Goal: Task Accomplishment & Management: Manage account settings

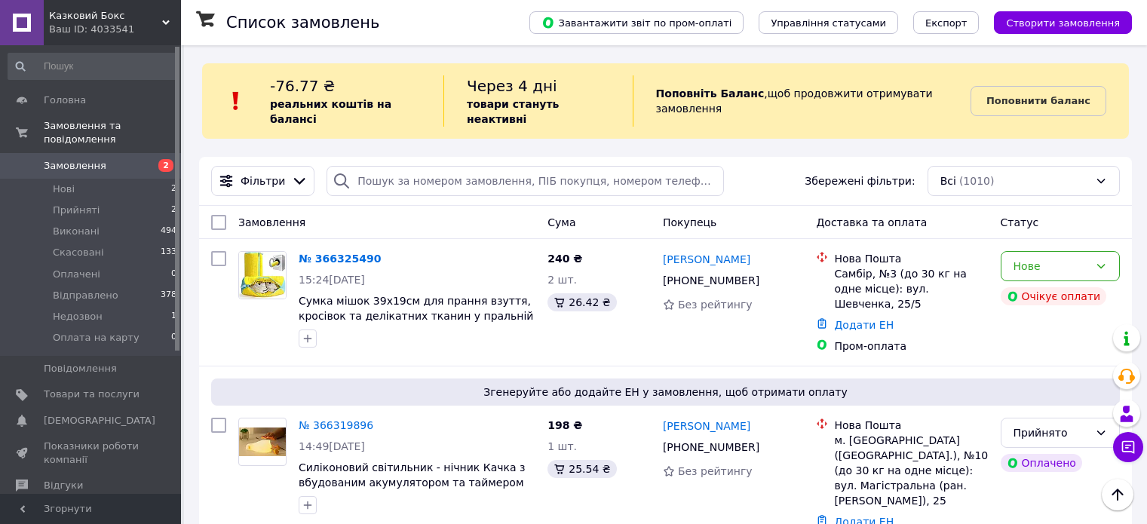
scroll to position [226, 0]
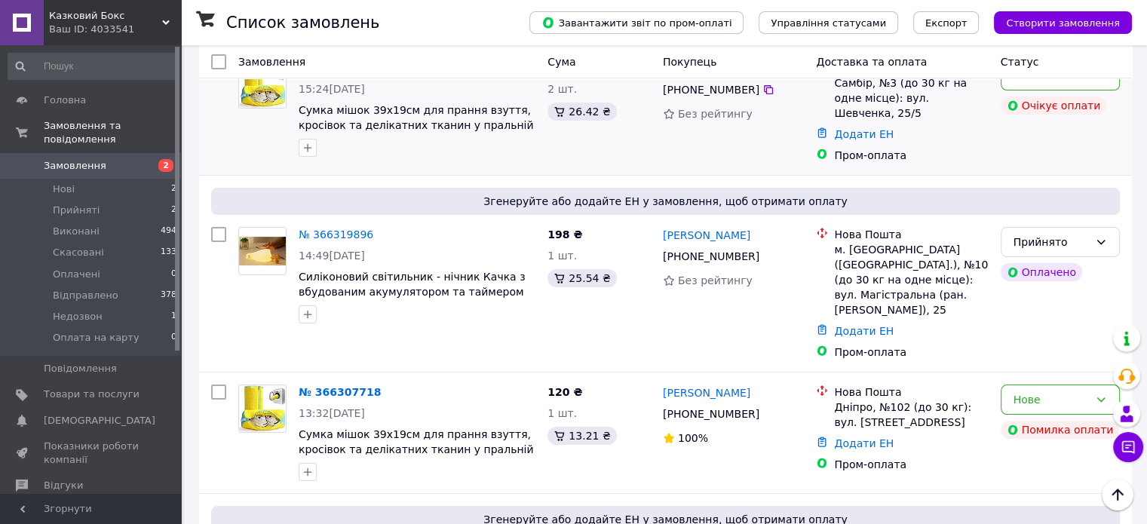
scroll to position [226, 0]
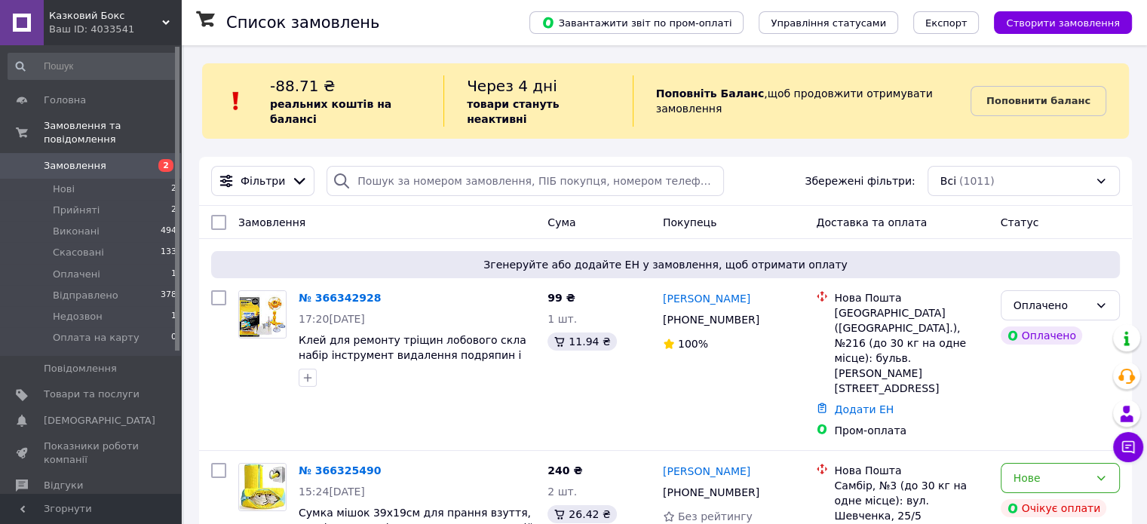
click at [81, 160] on link "Замовлення 2" at bounding box center [92, 166] width 185 height 26
click at [87, 126] on span "Замовлення та повідомлення" at bounding box center [112, 132] width 137 height 27
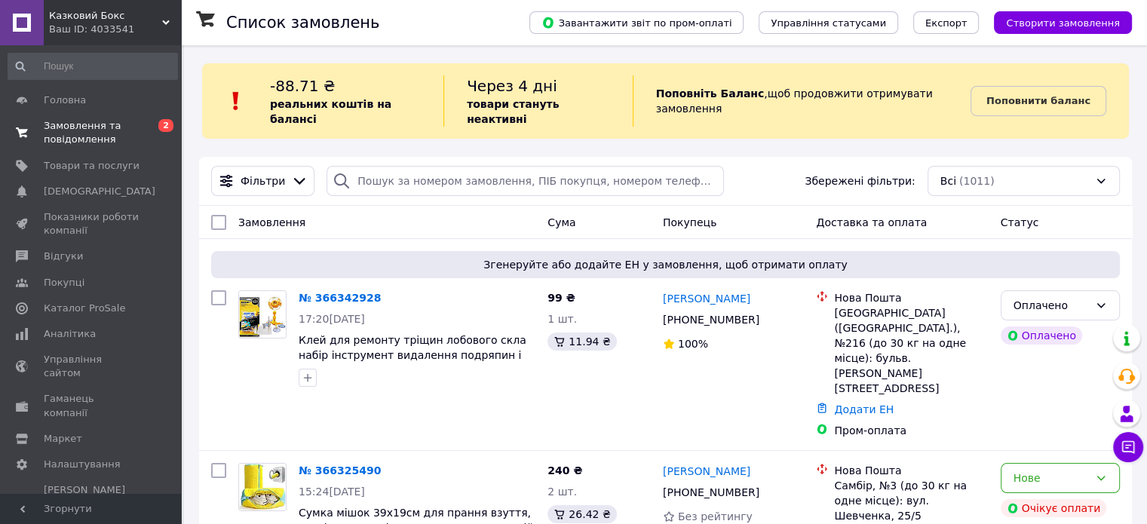
click at [75, 133] on span "Замовлення та повідомлення" at bounding box center [92, 132] width 96 height 27
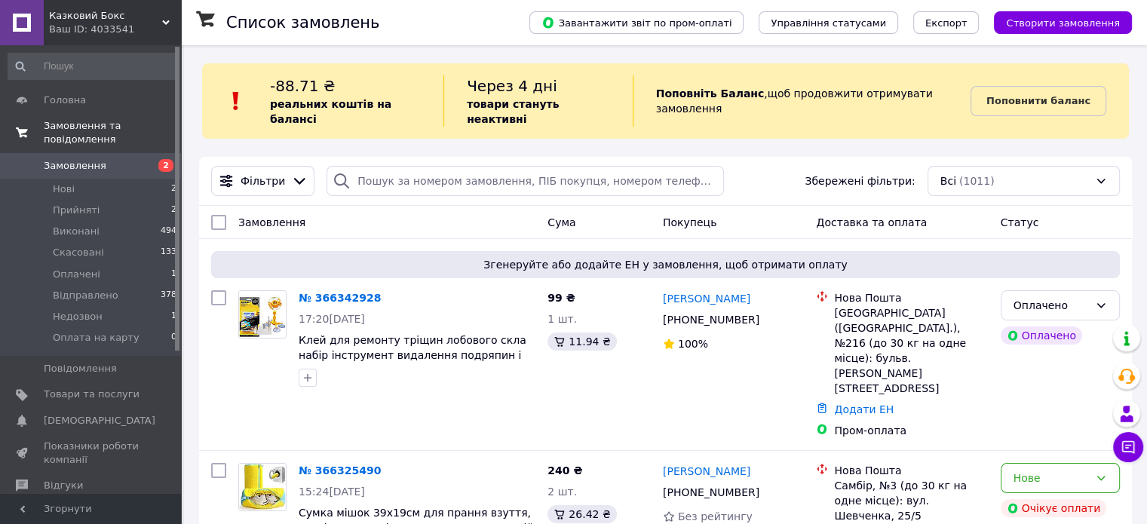
click at [58, 127] on span "Замовлення та повідомлення" at bounding box center [112, 132] width 137 height 27
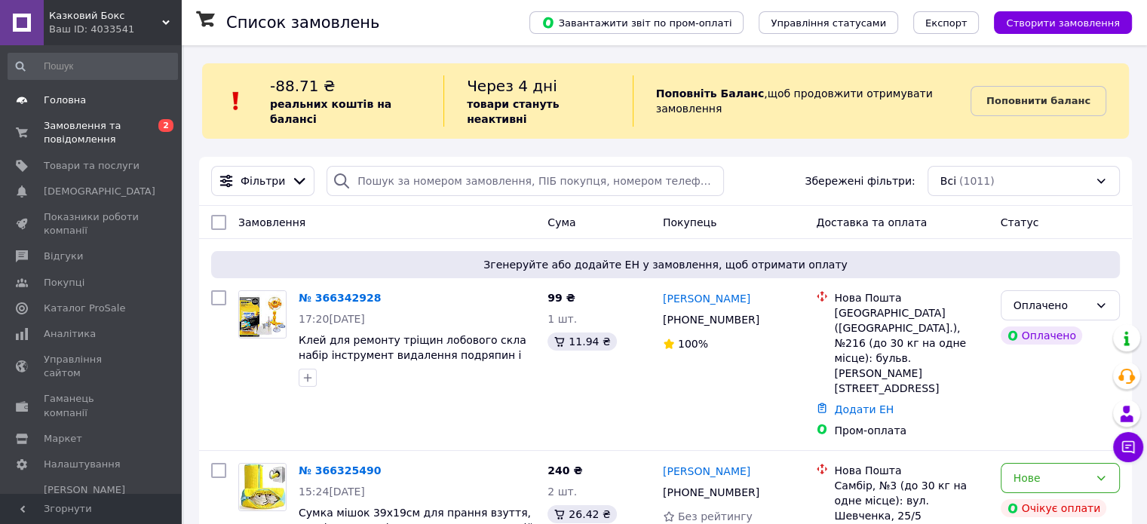
click at [54, 101] on span "Головна" at bounding box center [65, 100] width 42 height 14
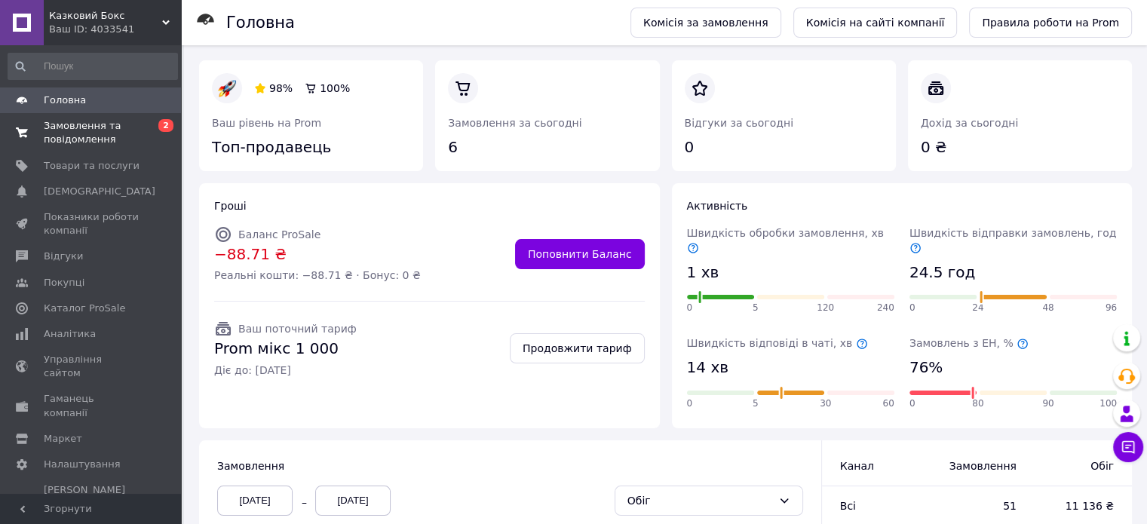
click at [89, 126] on span "Замовлення та повідомлення" at bounding box center [92, 132] width 96 height 27
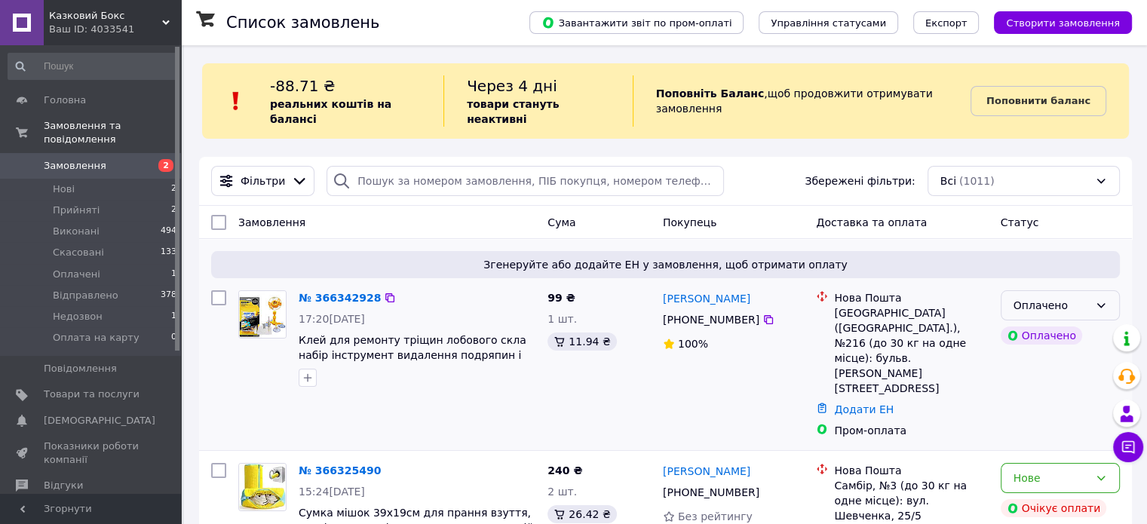
click at [1019, 297] on div "Оплачено" at bounding box center [1050, 305] width 75 height 17
click at [1042, 328] on li "Прийнято" at bounding box center [1059, 323] width 118 height 27
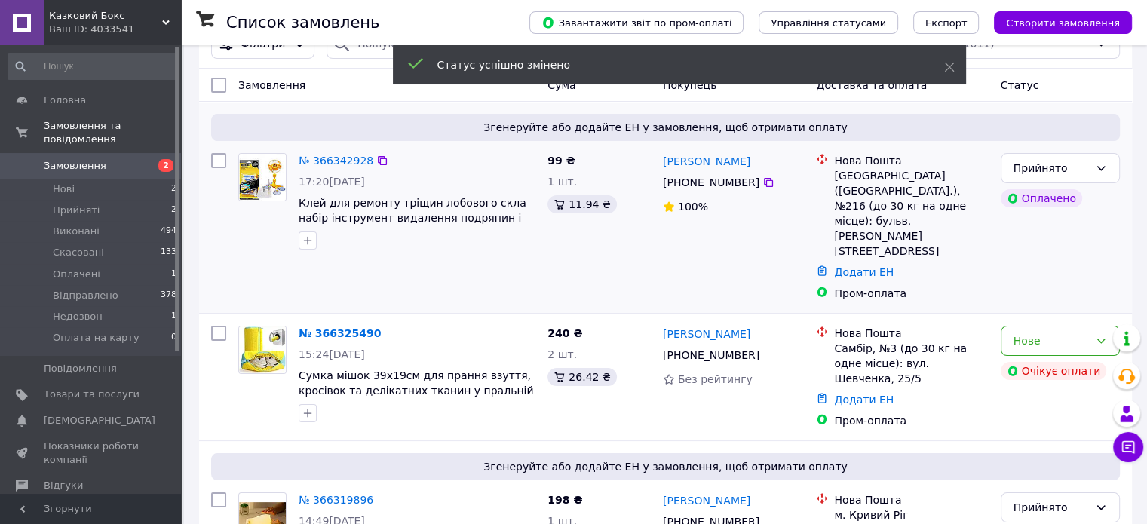
scroll to position [151, 0]
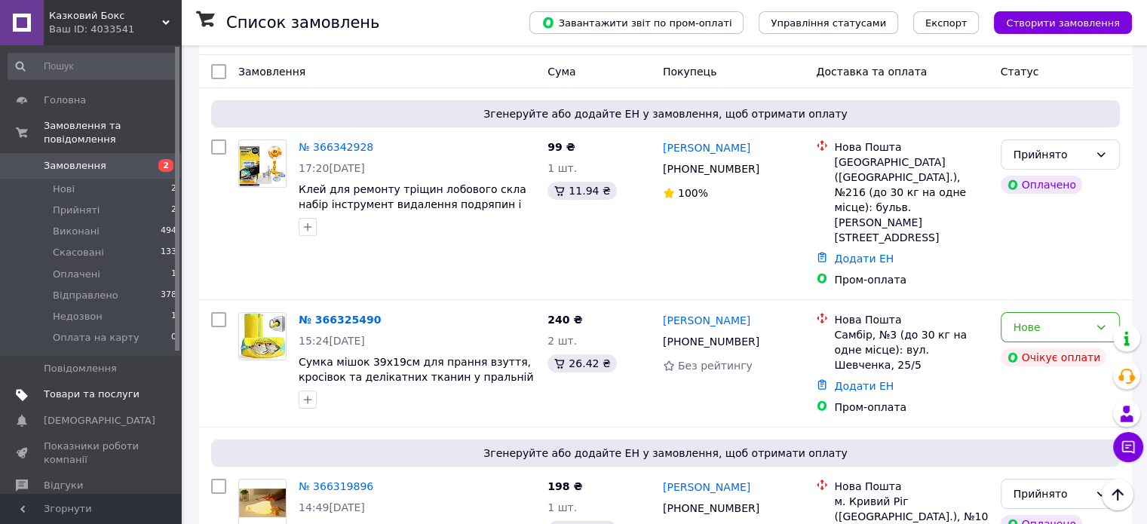
click at [69, 387] on span "Товари та послуги" at bounding box center [92, 394] width 96 height 14
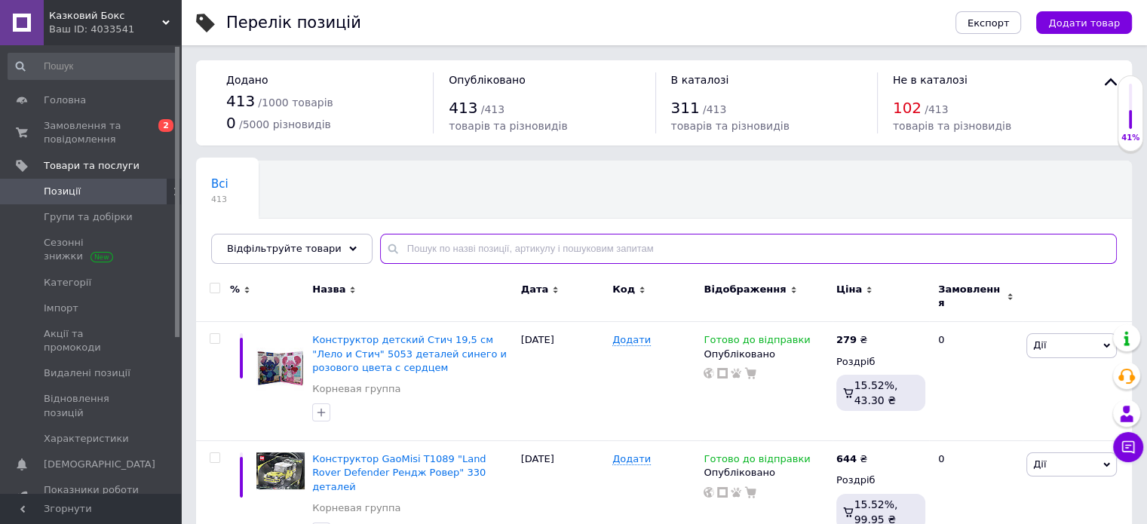
click at [458, 244] on input "text" at bounding box center [748, 249] width 737 height 30
type input "клей"
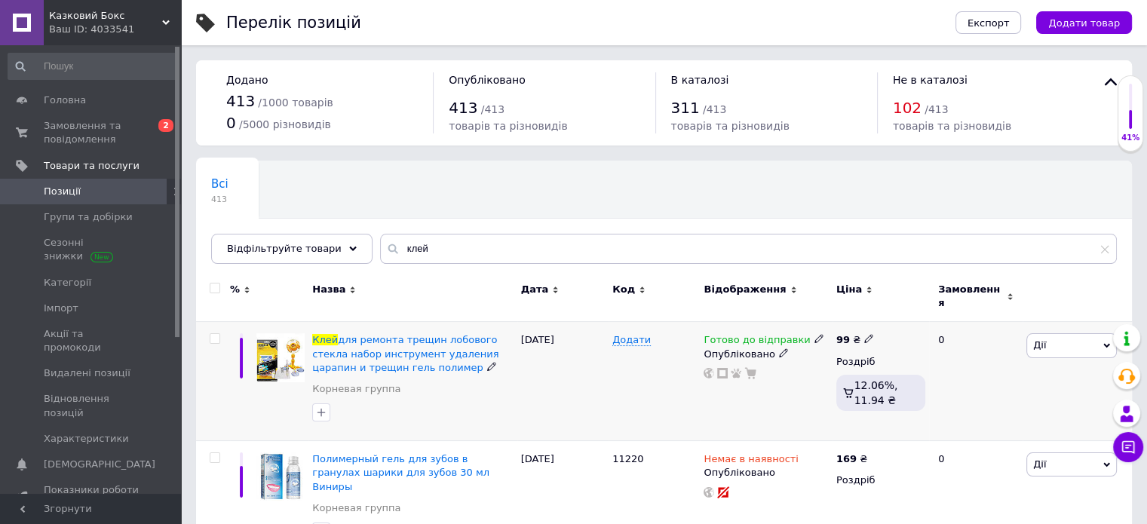
click at [1043, 340] on span "Дії" at bounding box center [1039, 344] width 13 height 11
click at [800, 335] on div "Готово до відправки" at bounding box center [763, 340] width 120 height 14
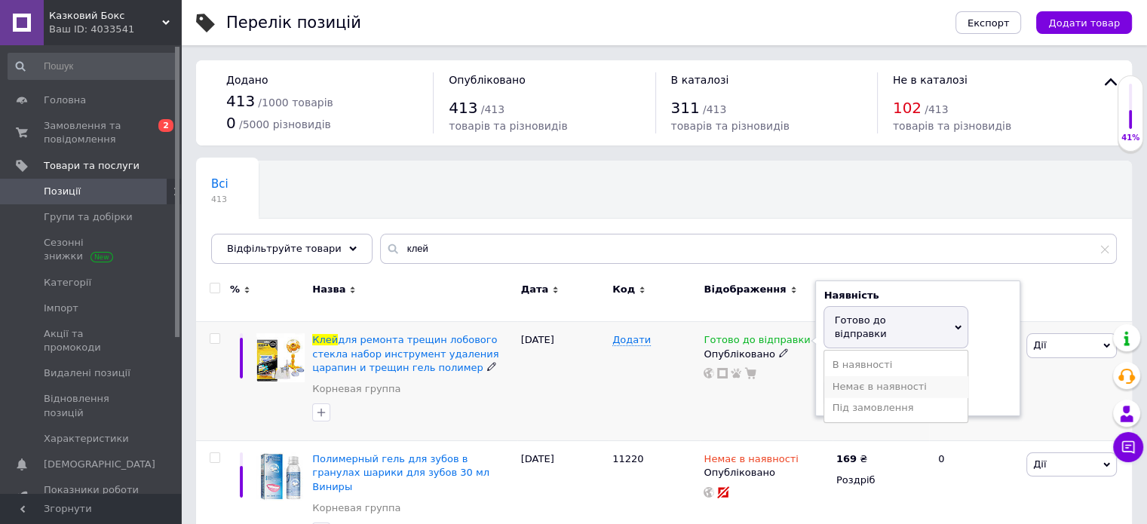
click at [871, 376] on li "Немає в наявності" at bounding box center [895, 386] width 143 height 21
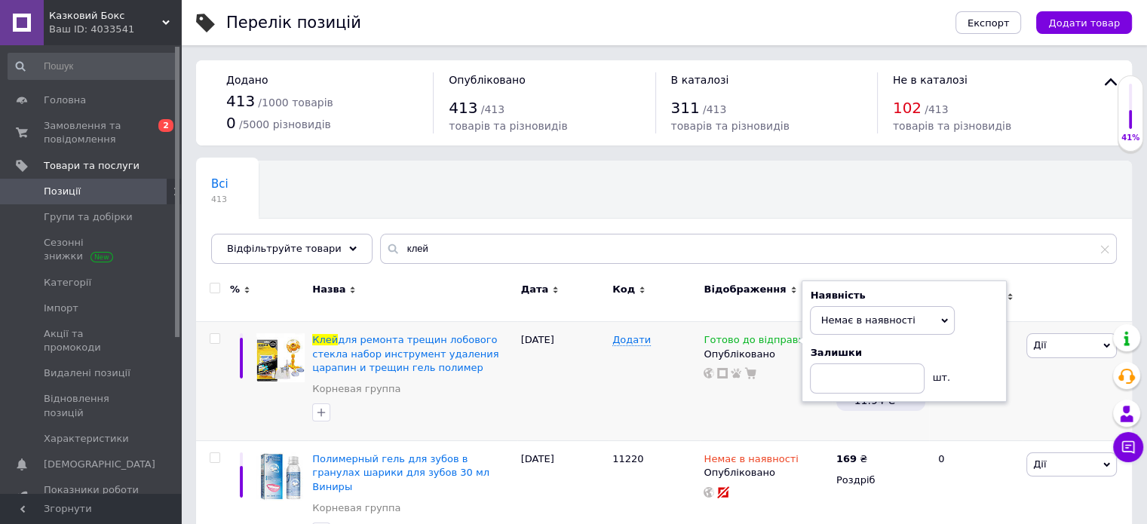
click at [710, 231] on div "Всі 413 Ok Відфільтровано... Зберегти" at bounding box center [664, 220] width 936 height 124
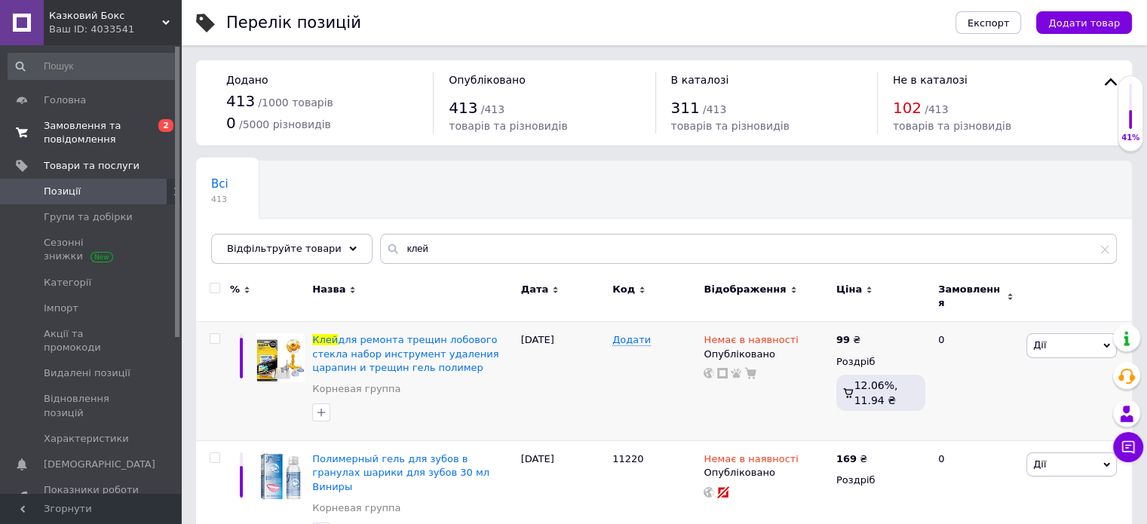
click at [64, 141] on span "Замовлення та повідомлення" at bounding box center [92, 132] width 96 height 27
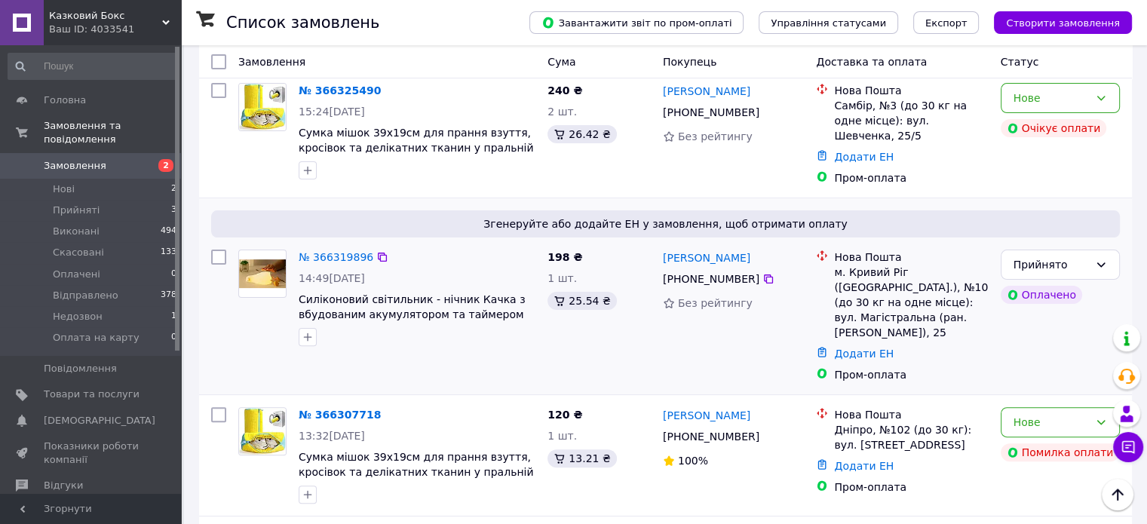
scroll to position [528, 0]
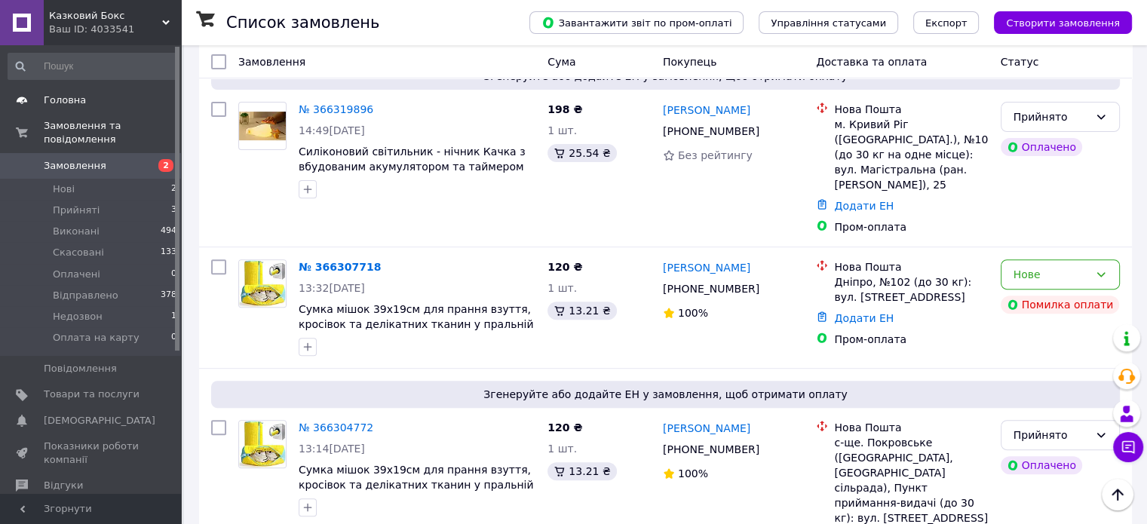
click at [69, 106] on span "Головна" at bounding box center [65, 100] width 42 height 14
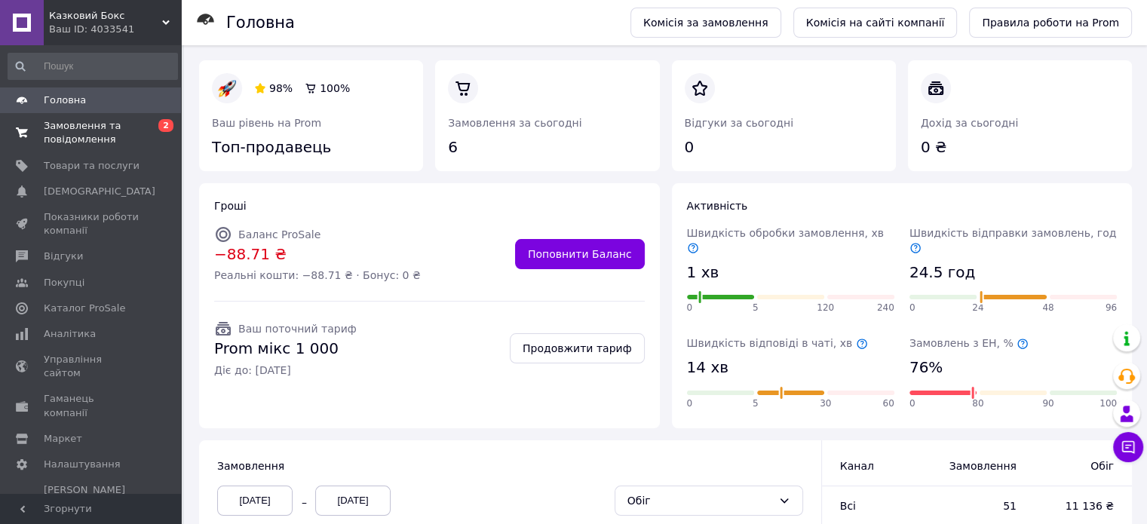
click at [100, 121] on span "Замовлення та повідомлення" at bounding box center [92, 132] width 96 height 27
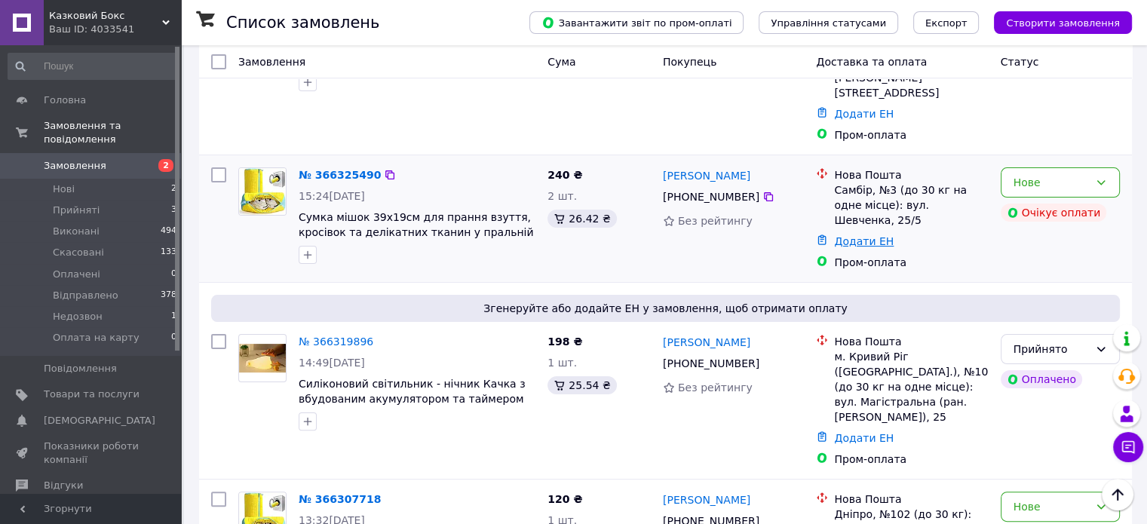
scroll to position [377, 0]
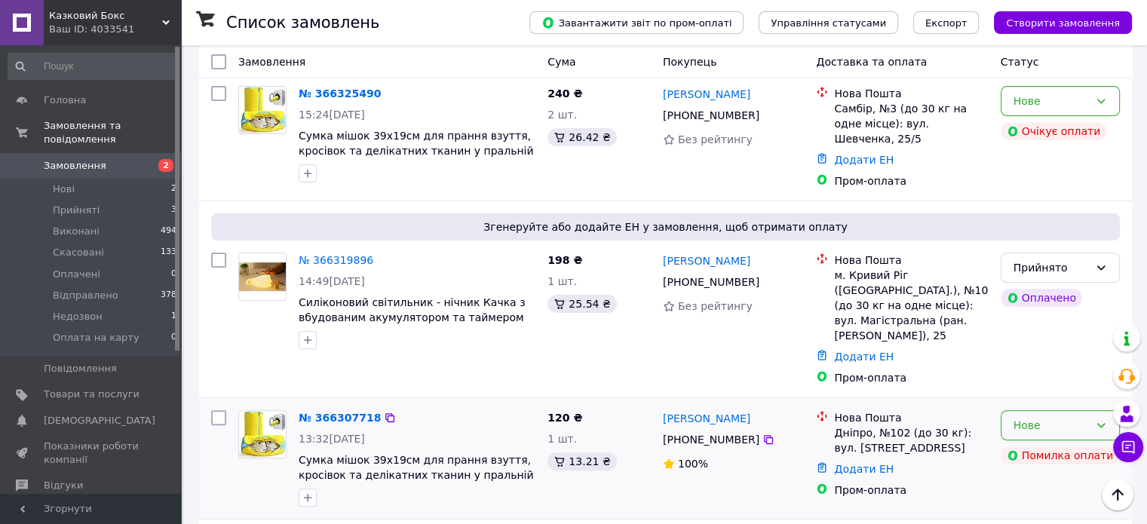
click at [1037, 417] on div "Нове" at bounding box center [1050, 425] width 75 height 17
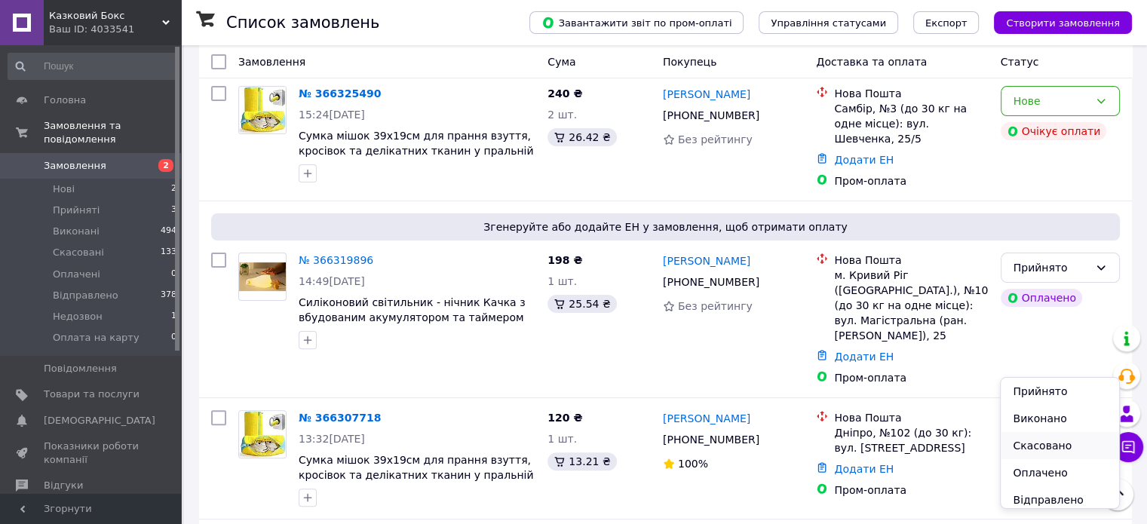
click at [1057, 443] on li "Скасовано" at bounding box center [1059, 445] width 118 height 27
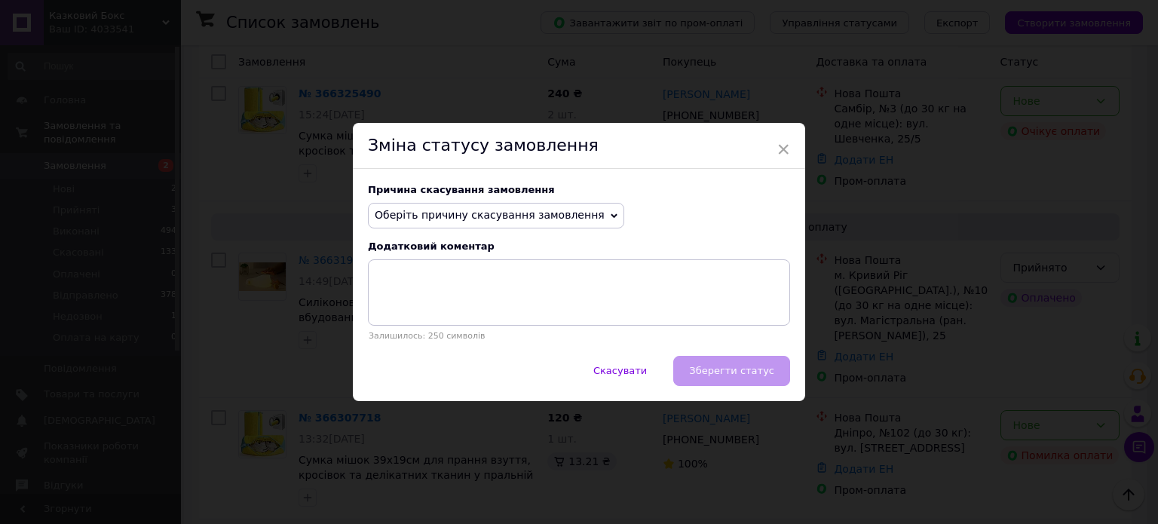
click at [501, 214] on span "Оберіть причину скасування замовлення" at bounding box center [490, 215] width 230 height 12
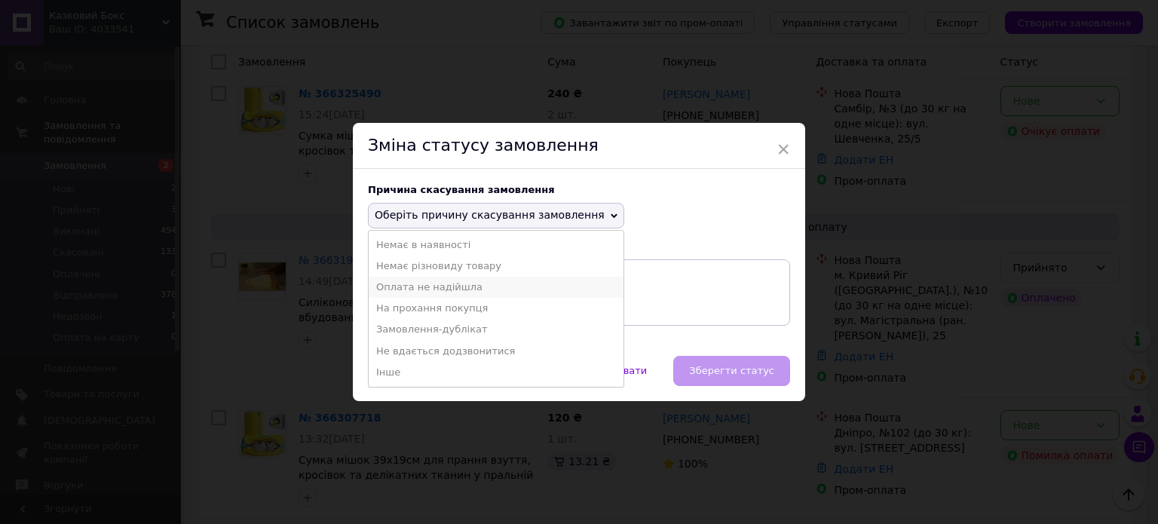
click at [441, 289] on li "Оплата не надійшла" at bounding box center [496, 287] width 255 height 21
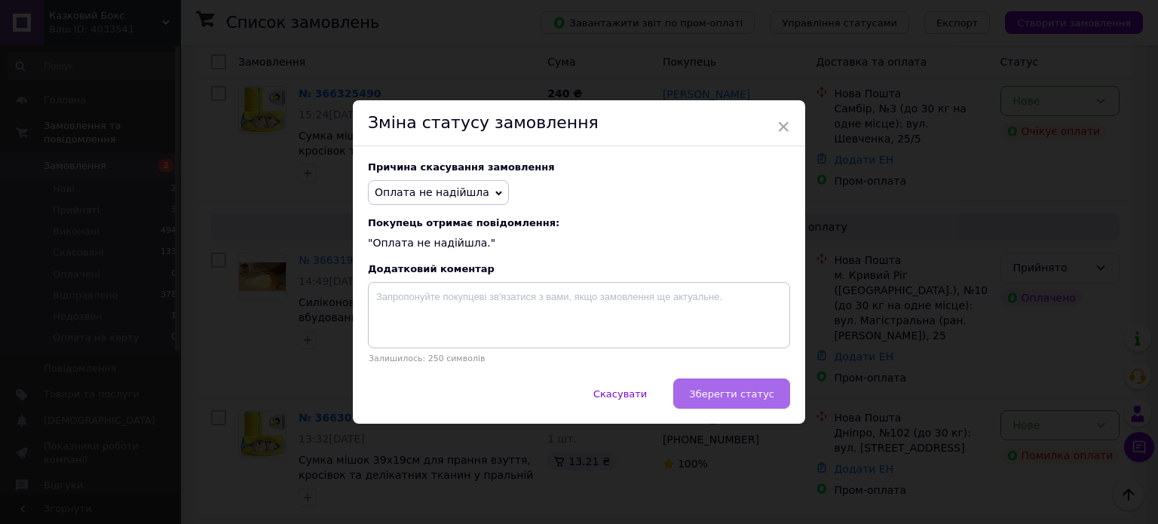
click at [715, 400] on span "Зберегти статус" at bounding box center [731, 393] width 85 height 11
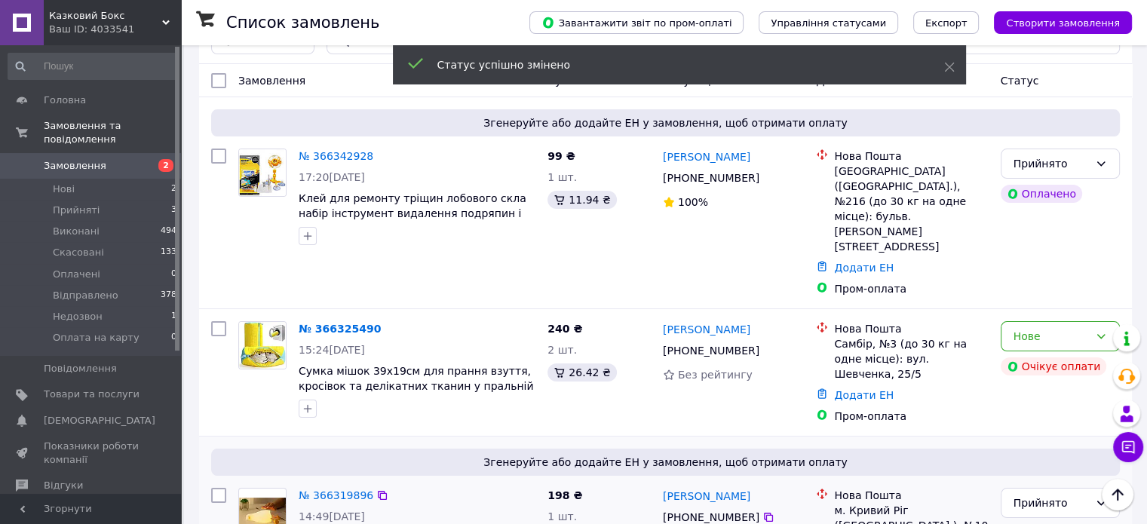
scroll to position [75, 0]
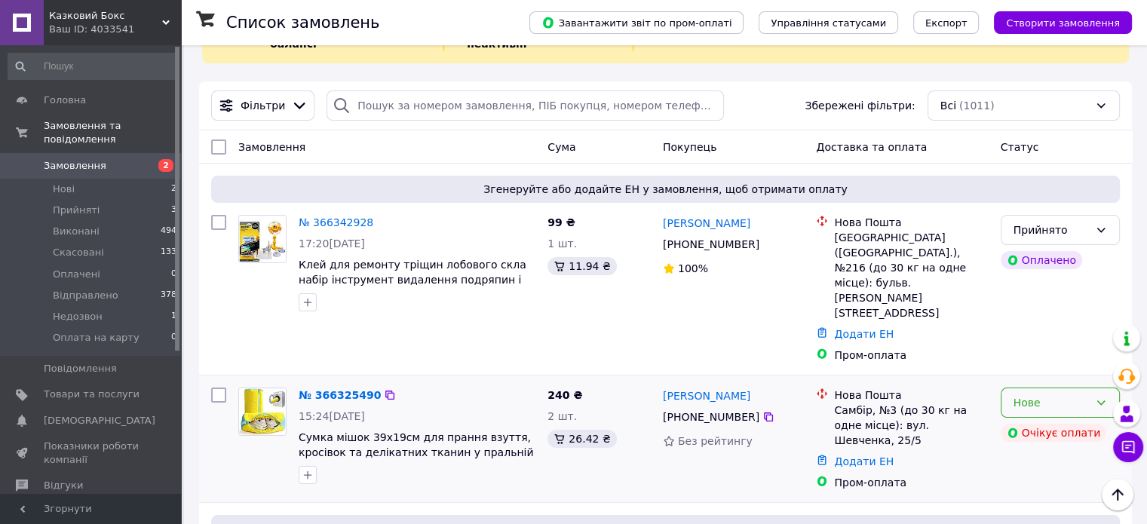
click at [1040, 394] on div "Нове" at bounding box center [1050, 402] width 75 height 17
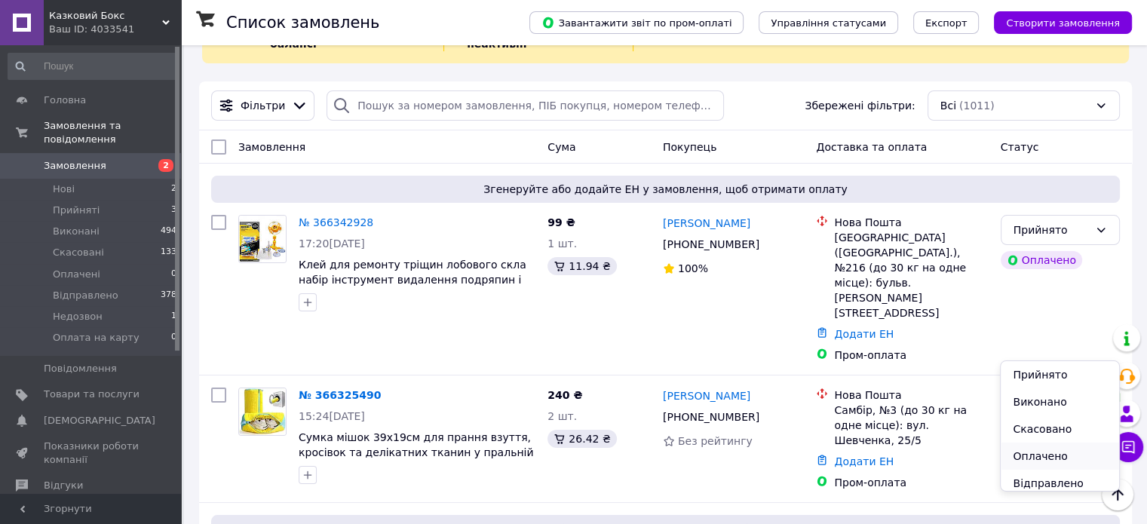
click at [1062, 443] on li "Оплачено" at bounding box center [1059, 456] width 118 height 27
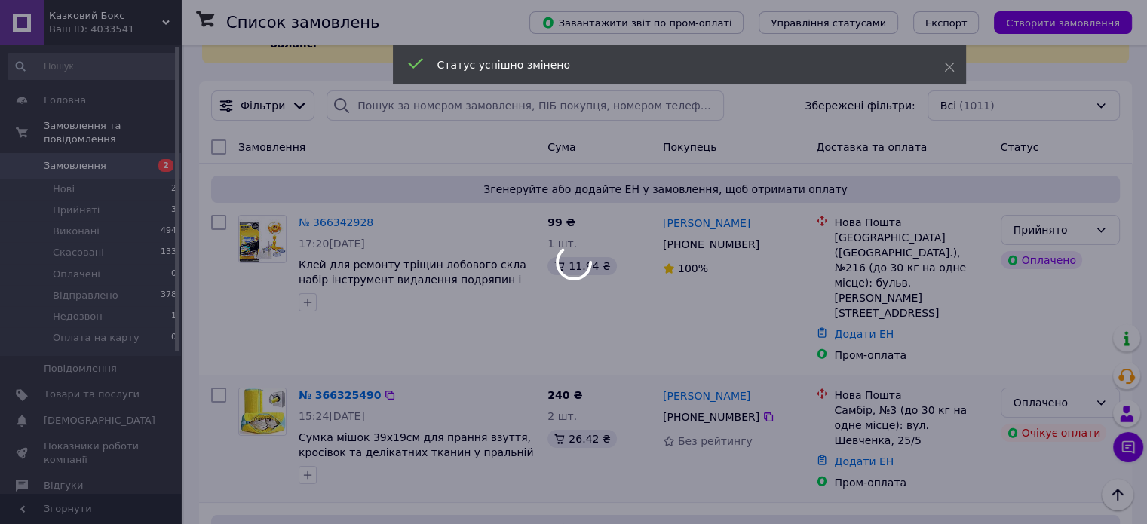
click at [1056, 346] on div at bounding box center [573, 262] width 1147 height 524
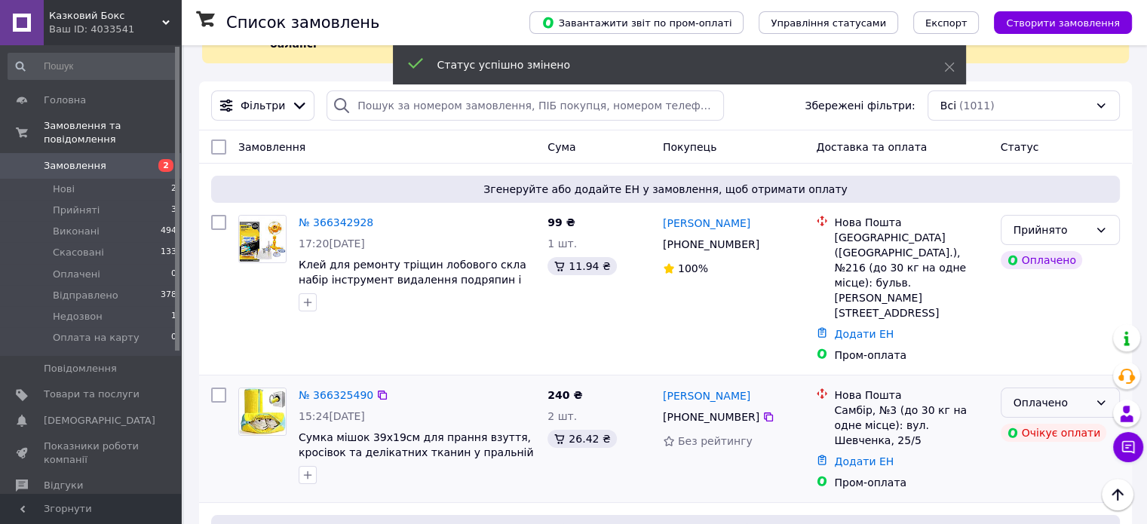
click at [1056, 394] on div "Оплачено" at bounding box center [1050, 402] width 75 height 17
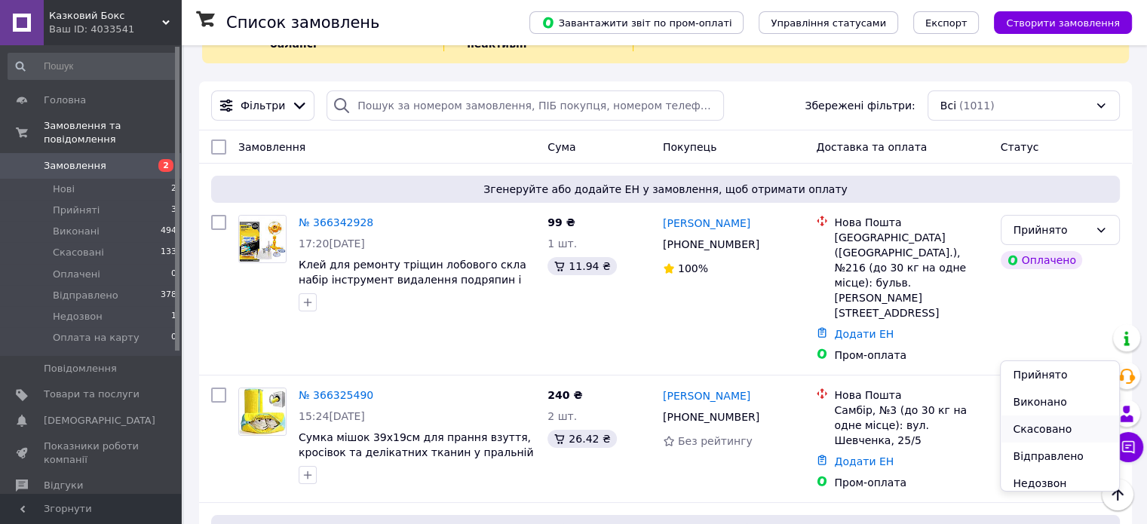
click at [1054, 427] on li "Скасовано" at bounding box center [1059, 428] width 118 height 27
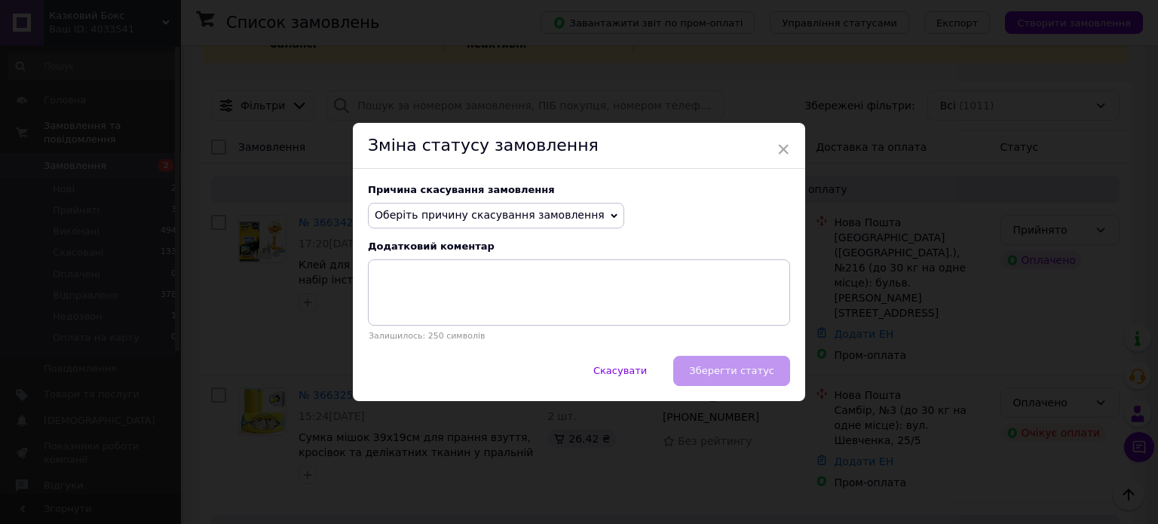
click at [490, 218] on span "Оберіть причину скасування замовлення" at bounding box center [490, 215] width 230 height 12
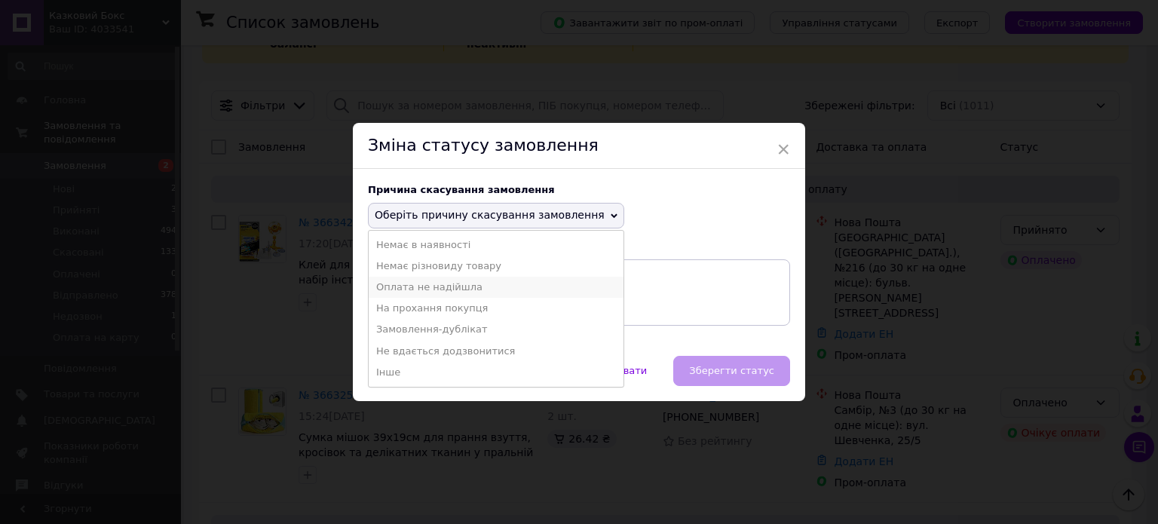
click at [448, 288] on li "Оплата не надійшла" at bounding box center [496, 287] width 255 height 21
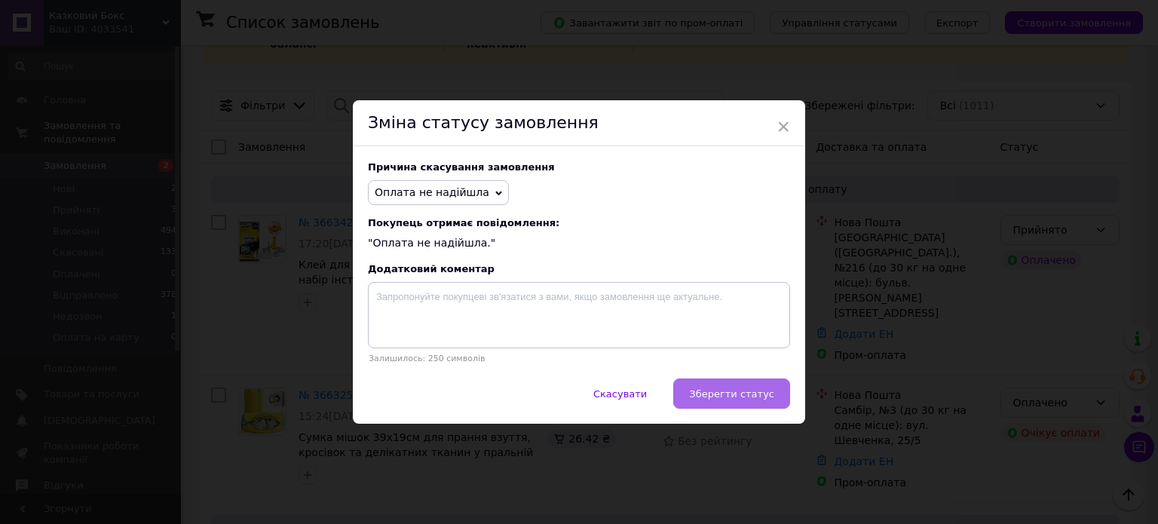
click at [772, 395] on span "Зберегти статус" at bounding box center [731, 393] width 85 height 11
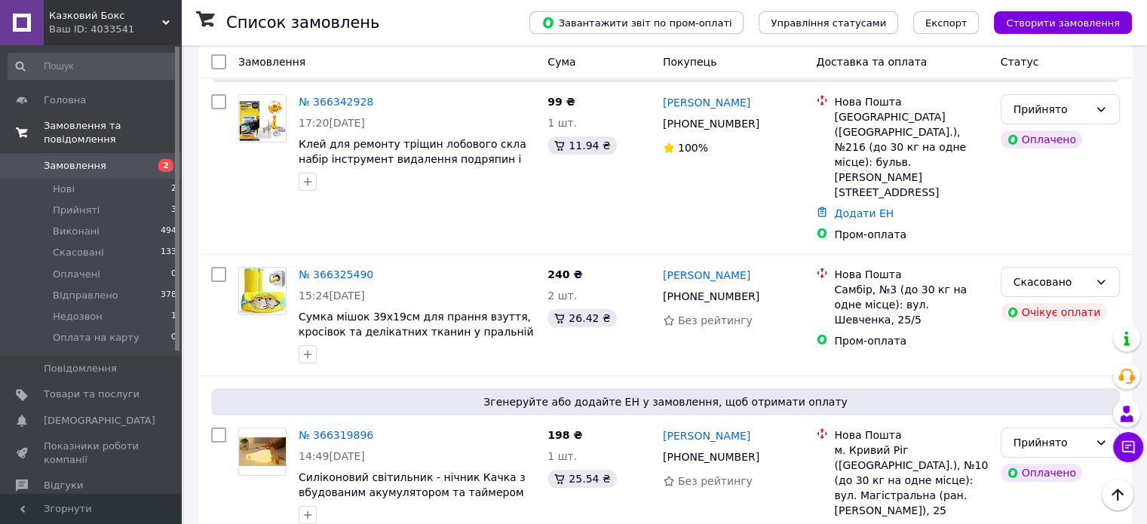
scroll to position [0, 0]
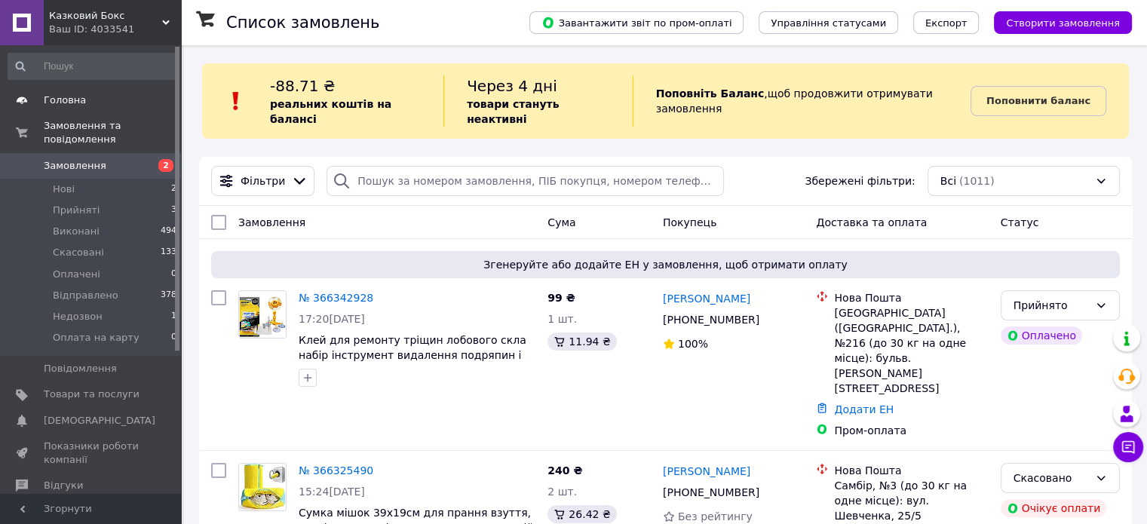
click at [63, 100] on span "Головна" at bounding box center [65, 100] width 42 height 14
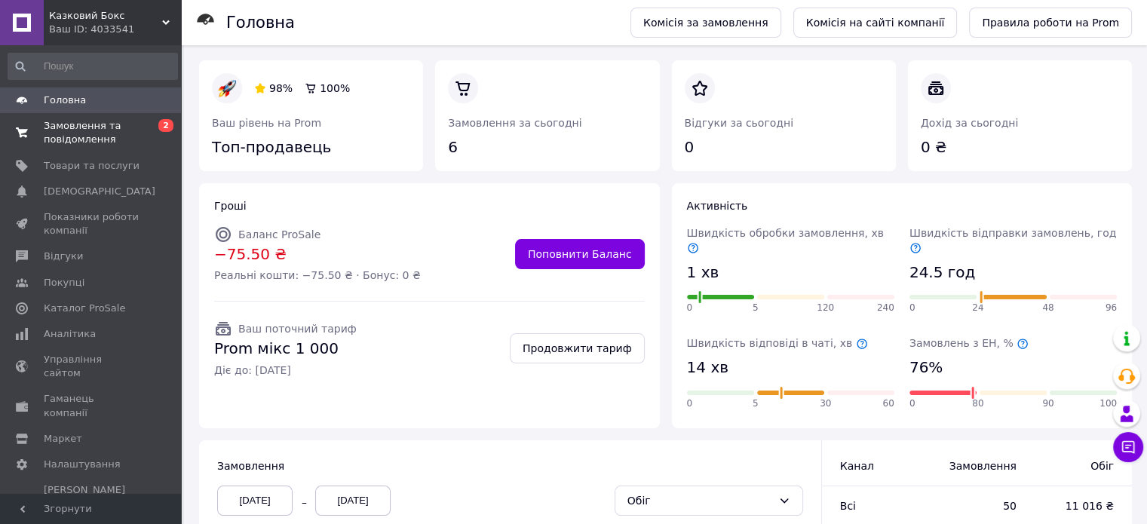
click at [51, 140] on span "Замовлення та повідомлення" at bounding box center [92, 132] width 96 height 27
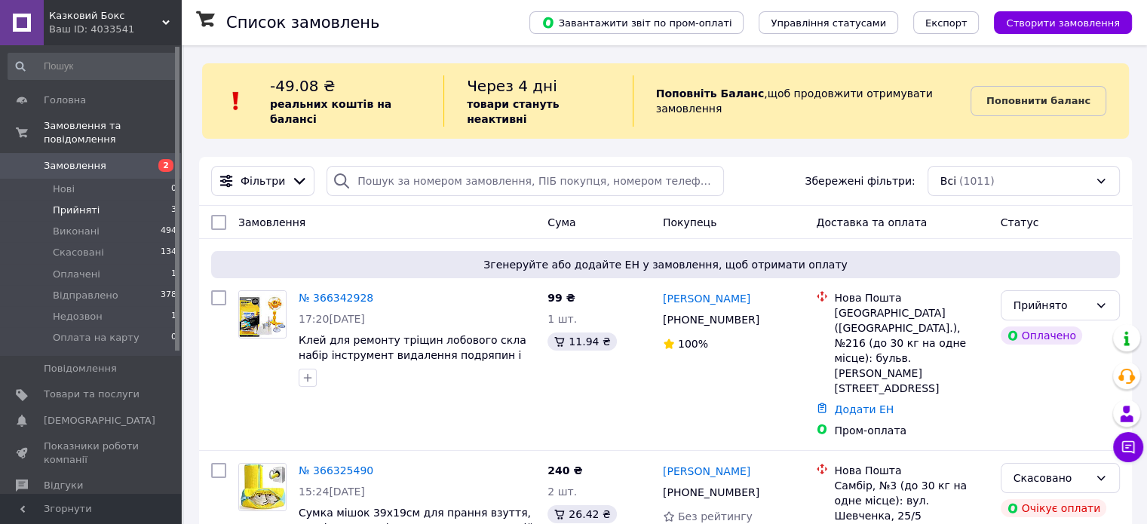
click at [79, 204] on span "Прийняті" at bounding box center [76, 211] width 47 height 14
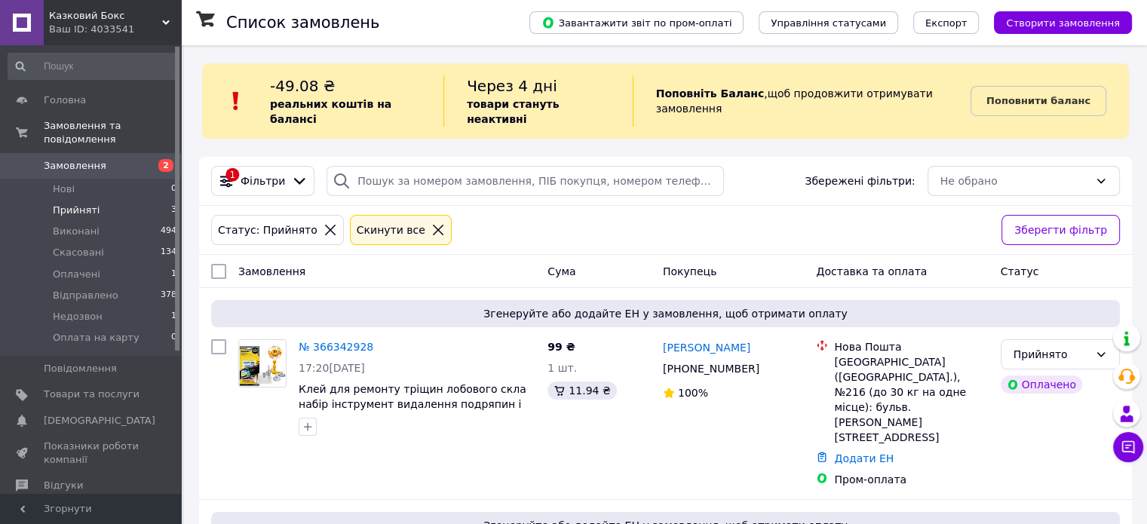
click at [556, 218] on div "Статус: Прийнято Cкинути все" at bounding box center [600, 230] width 784 height 36
click at [83, 159] on span "Замовлення" at bounding box center [75, 166] width 63 height 14
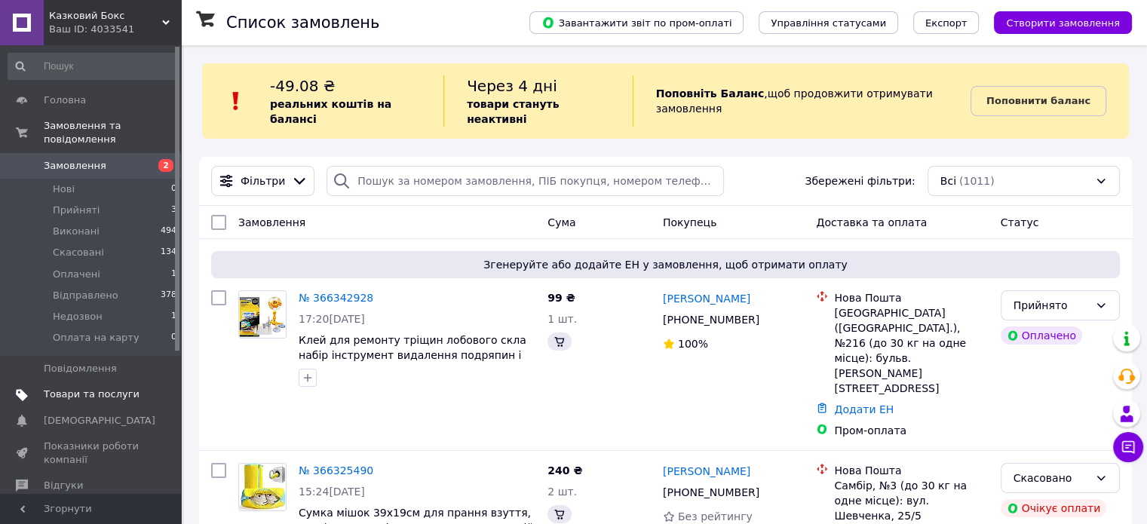
click at [88, 387] on span "Товари та послуги" at bounding box center [92, 394] width 96 height 14
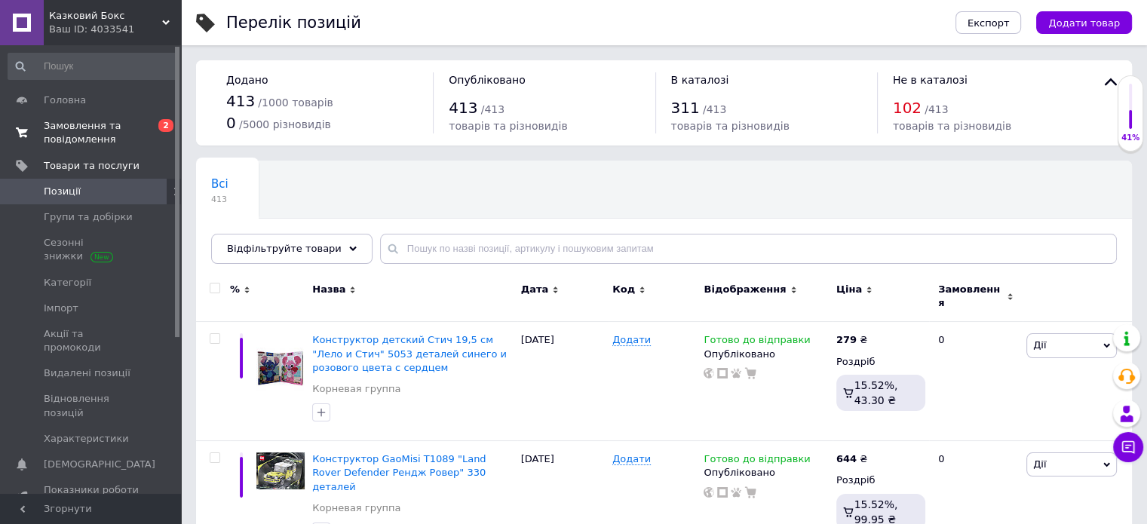
click at [75, 134] on span "Замовлення та повідомлення" at bounding box center [92, 132] width 96 height 27
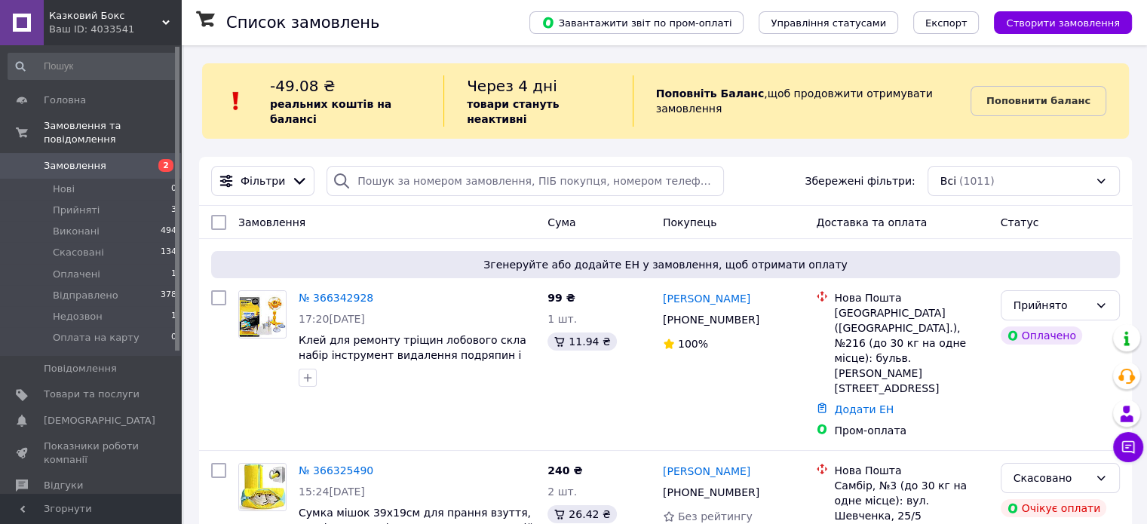
click at [116, 159] on span "Замовлення" at bounding box center [92, 166] width 96 height 14
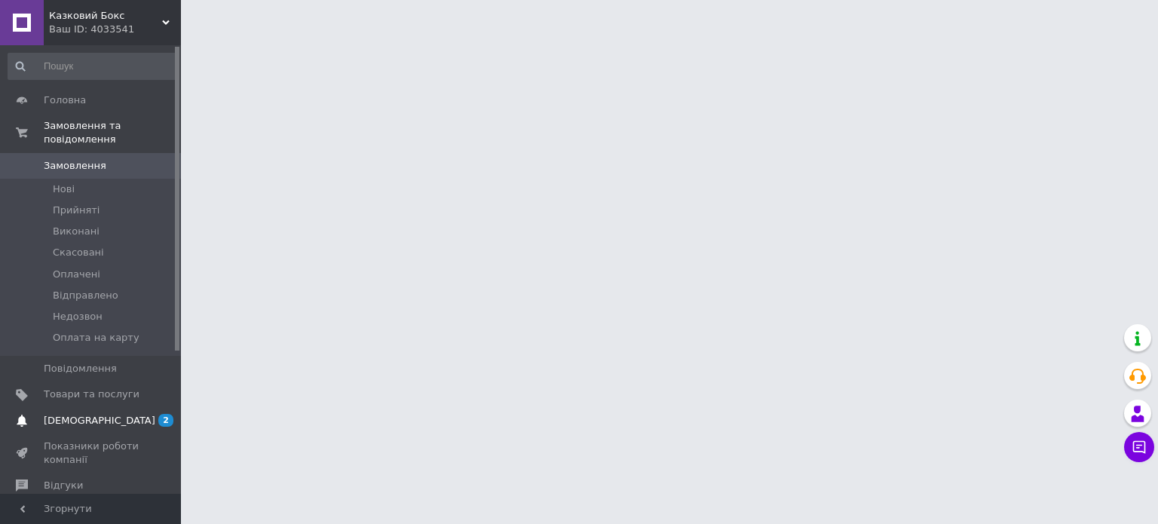
click at [93, 414] on span "[DEMOGRAPHIC_DATA]" at bounding box center [100, 421] width 112 height 14
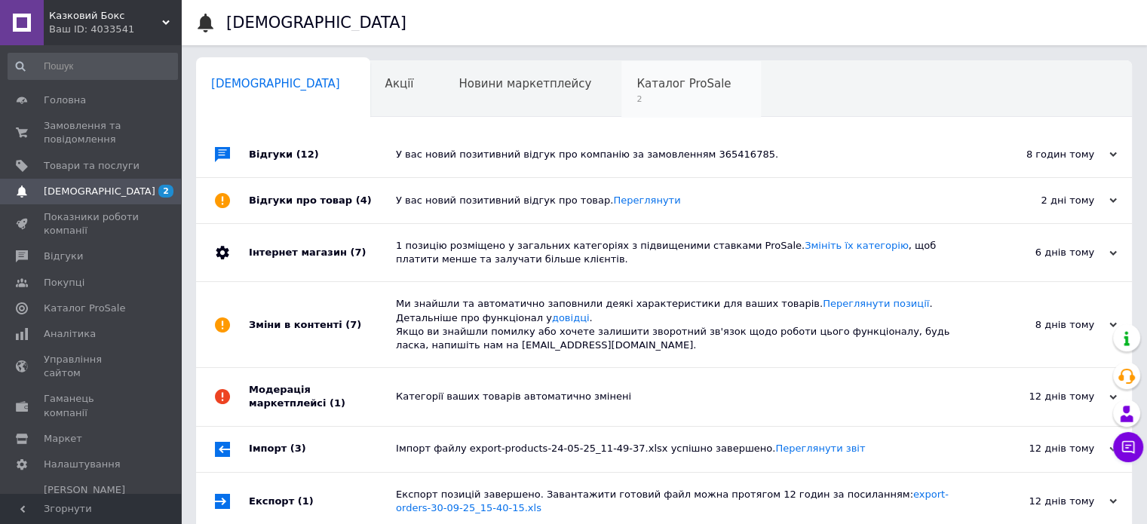
click at [629, 74] on div "Каталог ProSale 2" at bounding box center [690, 89] width 139 height 57
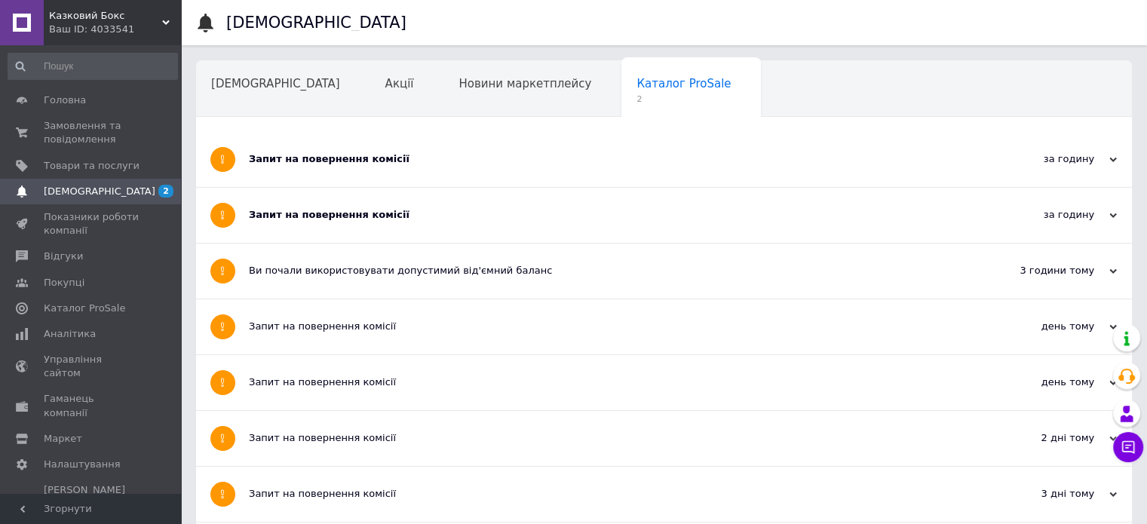
click at [419, 155] on div "Запит на повернення комісії" at bounding box center [607, 159] width 717 height 14
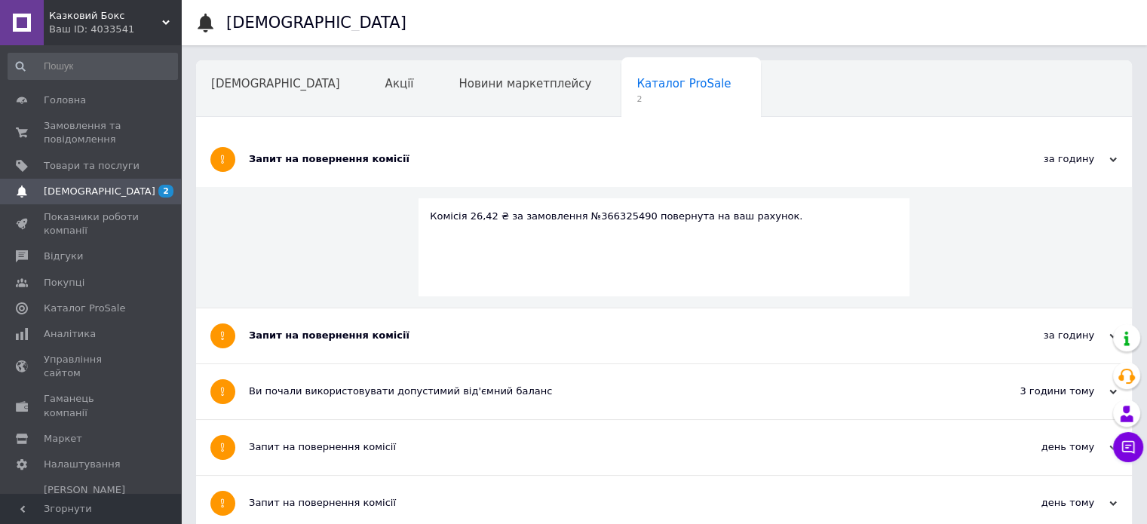
click at [364, 343] on div "Запит на повернення комісії" at bounding box center [607, 335] width 717 height 55
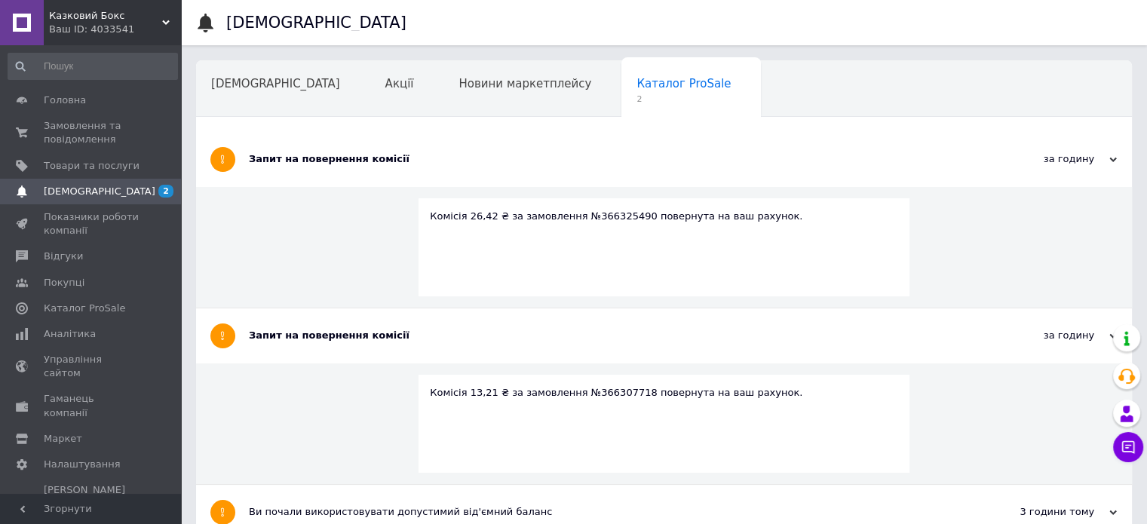
click at [98, 186] on span "[DEMOGRAPHIC_DATA]" at bounding box center [92, 192] width 96 height 14
click at [87, 122] on span "Замовлення та повідомлення" at bounding box center [92, 132] width 96 height 27
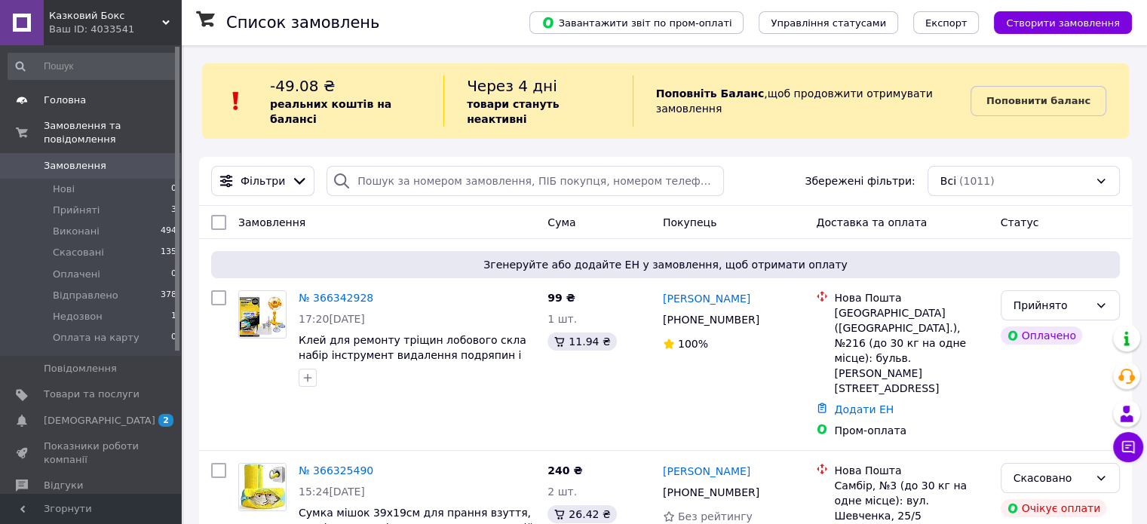
click at [72, 100] on span "Головна" at bounding box center [65, 100] width 42 height 14
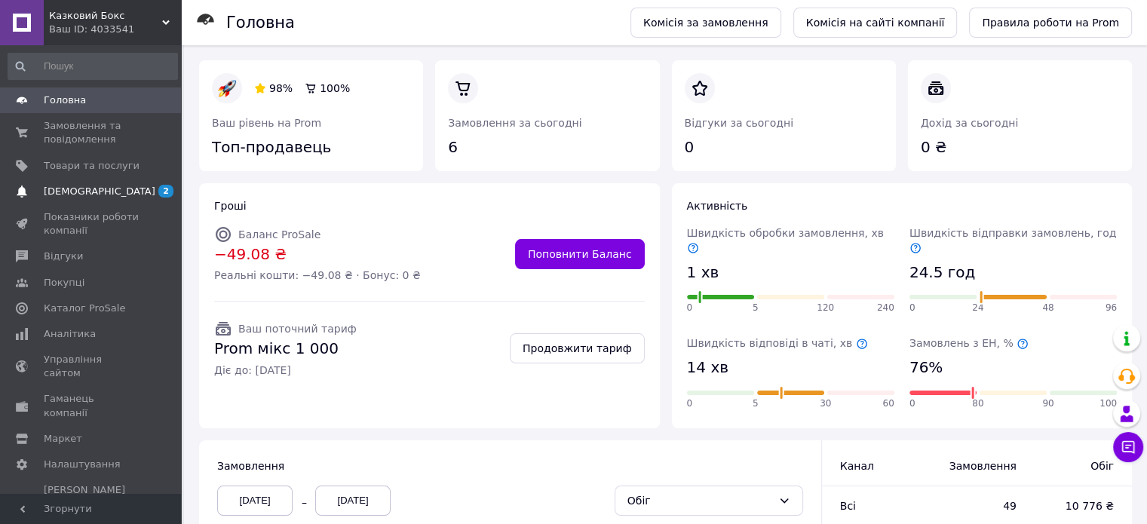
click at [75, 188] on span "[DEMOGRAPHIC_DATA]" at bounding box center [100, 192] width 112 height 14
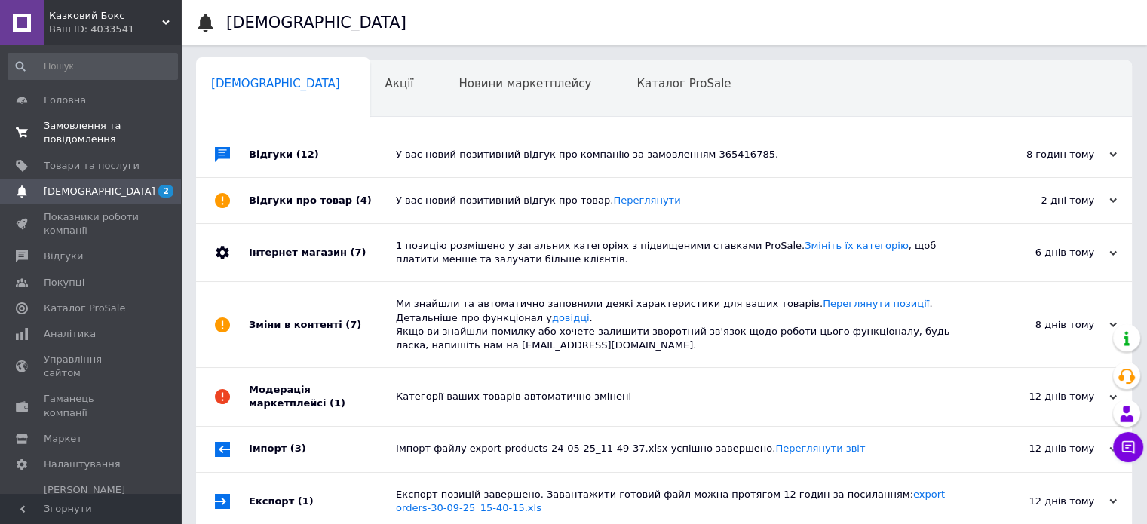
click at [75, 139] on span "Замовлення та повідомлення" at bounding box center [92, 132] width 96 height 27
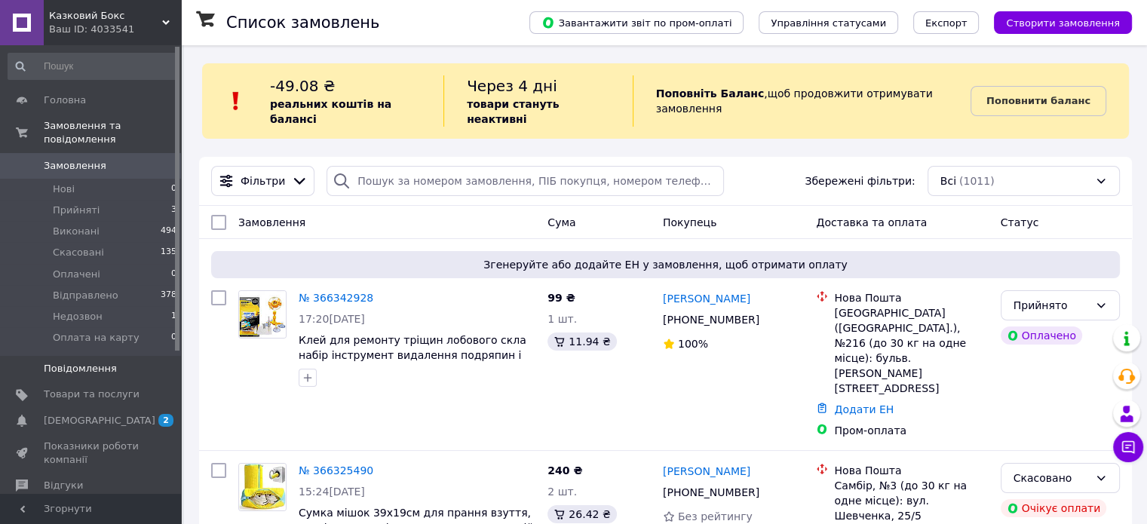
click at [91, 362] on span "Повідомлення" at bounding box center [80, 369] width 73 height 14
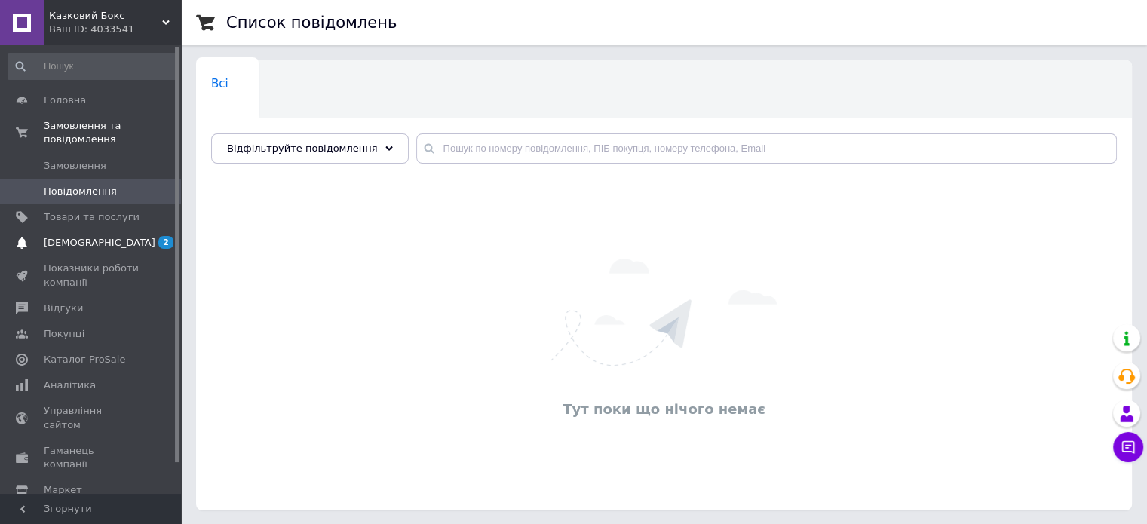
click at [75, 236] on span "[DEMOGRAPHIC_DATA]" at bounding box center [100, 243] width 112 height 14
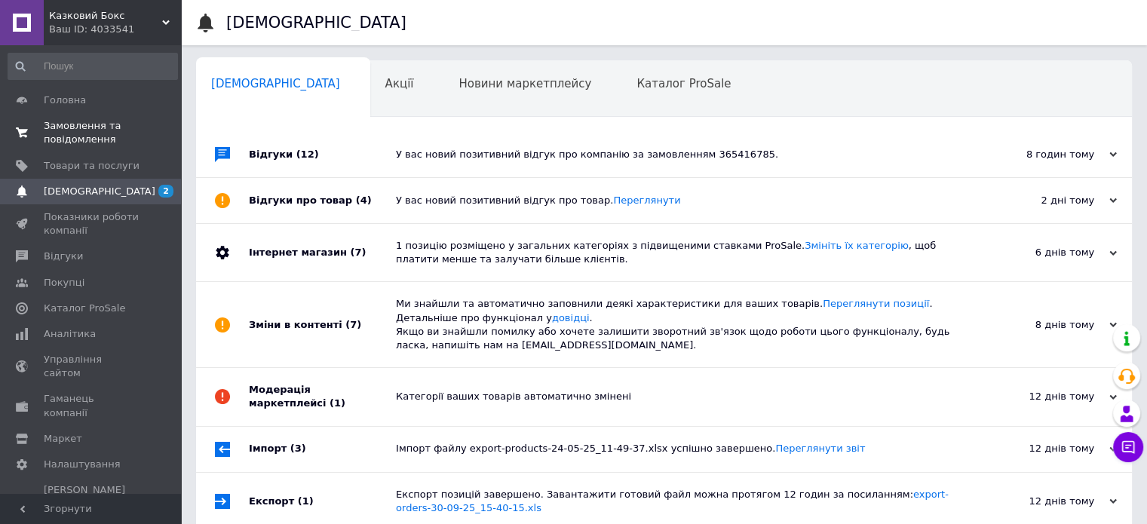
click at [75, 145] on span "Замовлення та повідомлення" at bounding box center [92, 132] width 96 height 27
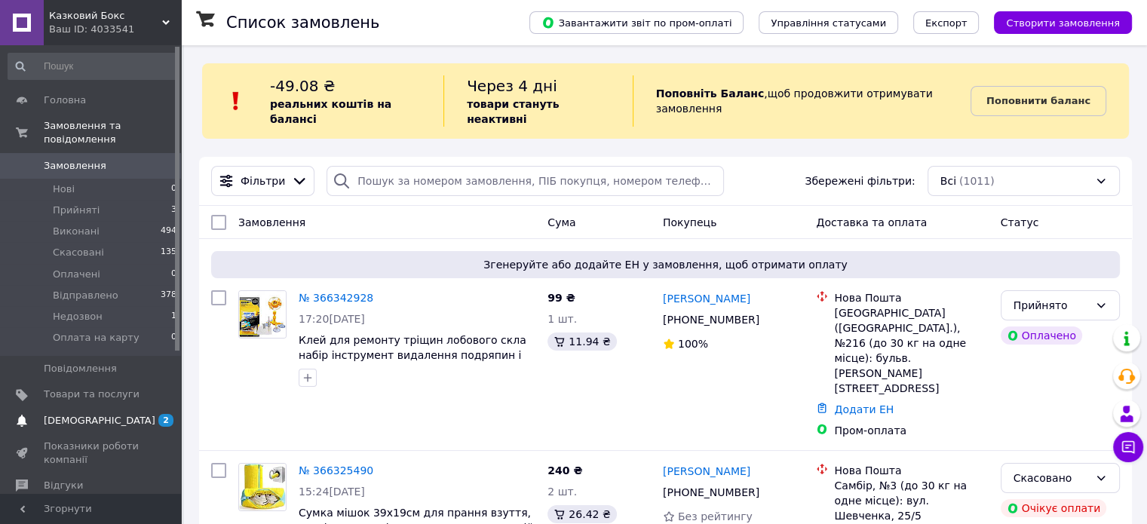
click at [107, 416] on link "Сповіщення 2" at bounding box center [92, 421] width 185 height 26
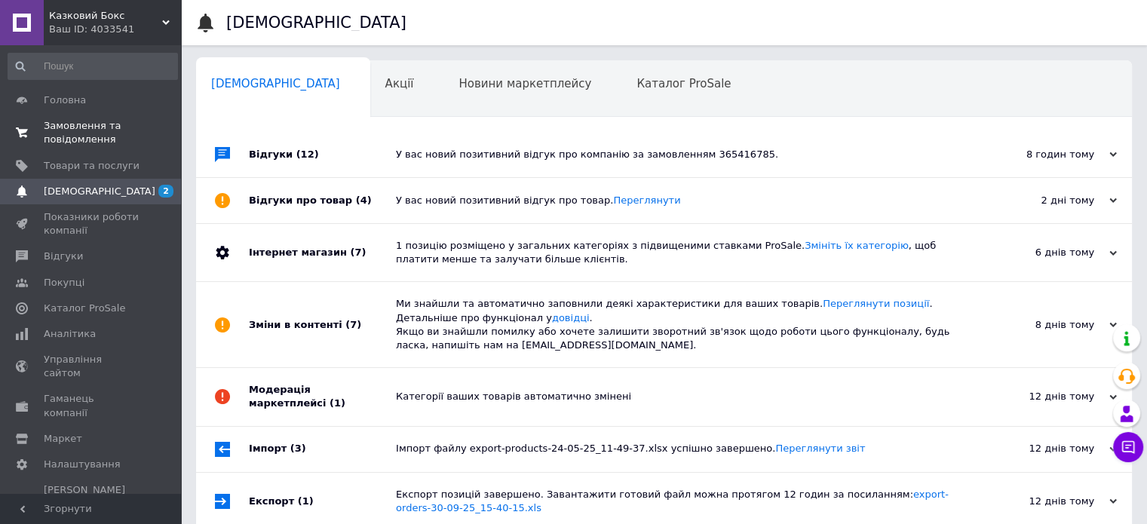
click at [120, 133] on span "Замовлення та повідомлення" at bounding box center [92, 132] width 96 height 27
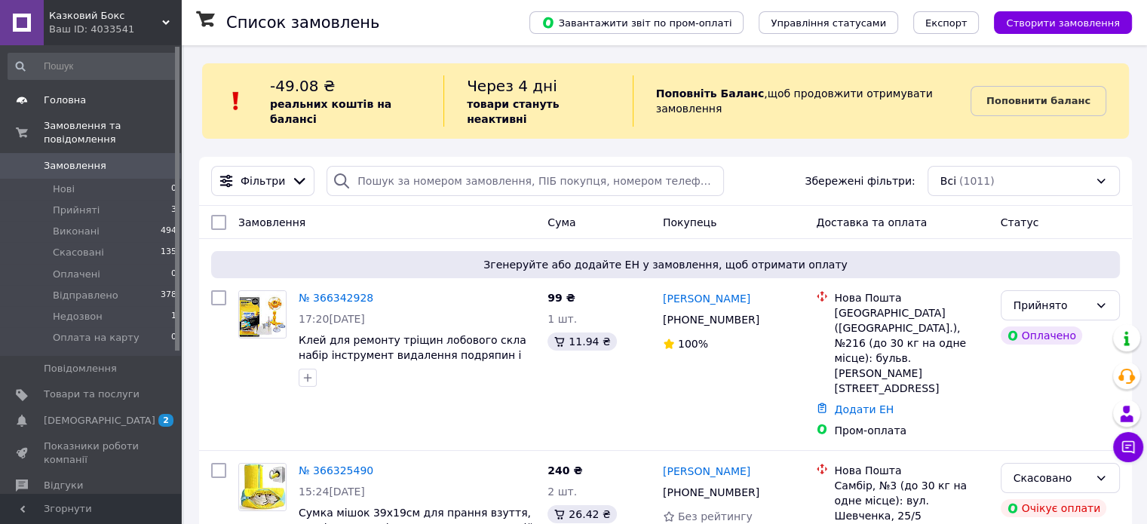
click at [84, 100] on span "Головна" at bounding box center [92, 100] width 96 height 14
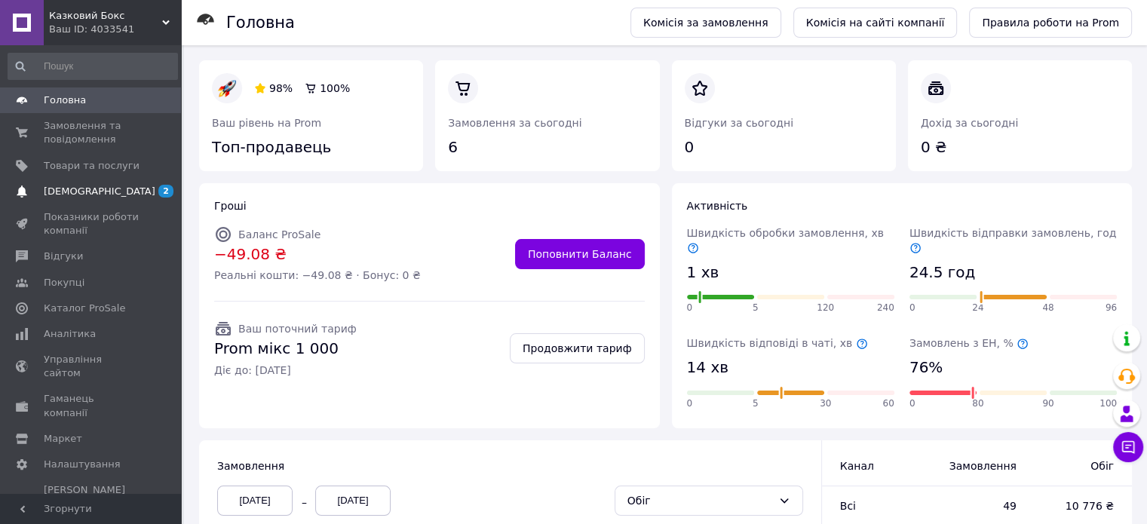
click at [94, 188] on span "[DEMOGRAPHIC_DATA]" at bounding box center [100, 192] width 112 height 14
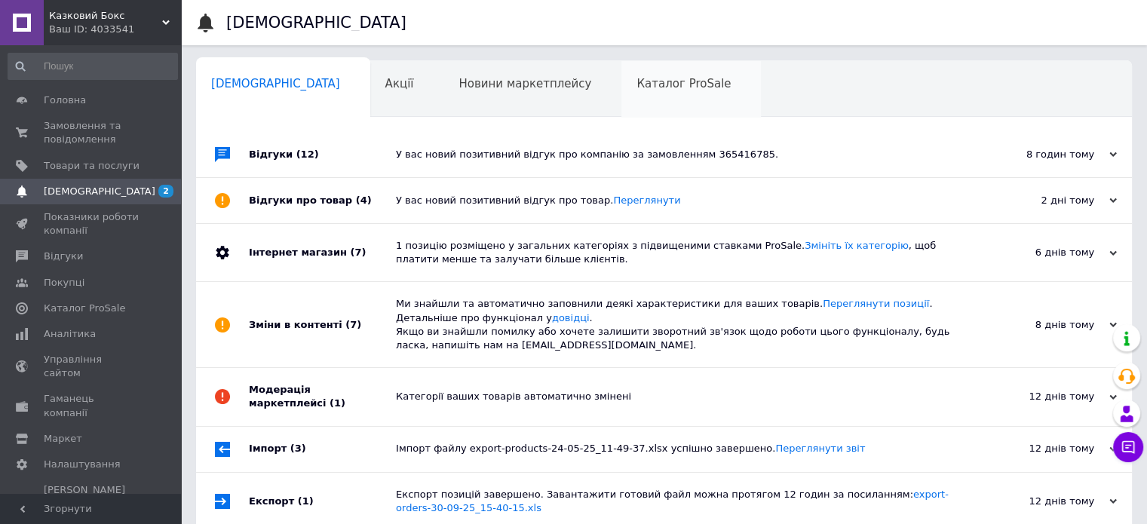
click at [621, 93] on div "Каталог ProSale 0" at bounding box center [690, 89] width 139 height 57
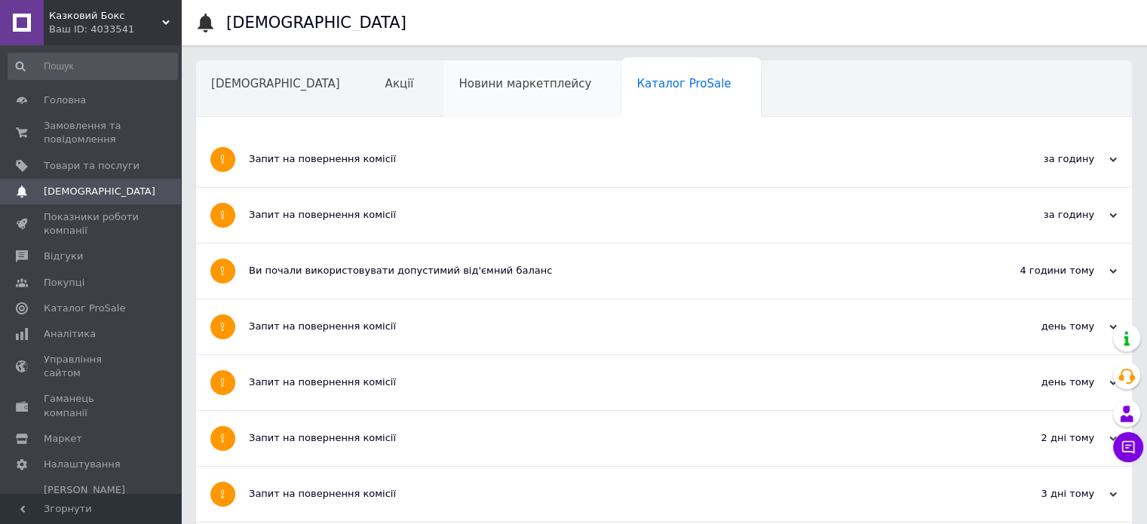
click at [510, 89] on div "Новини маркетплейсу" at bounding box center [532, 89] width 178 height 57
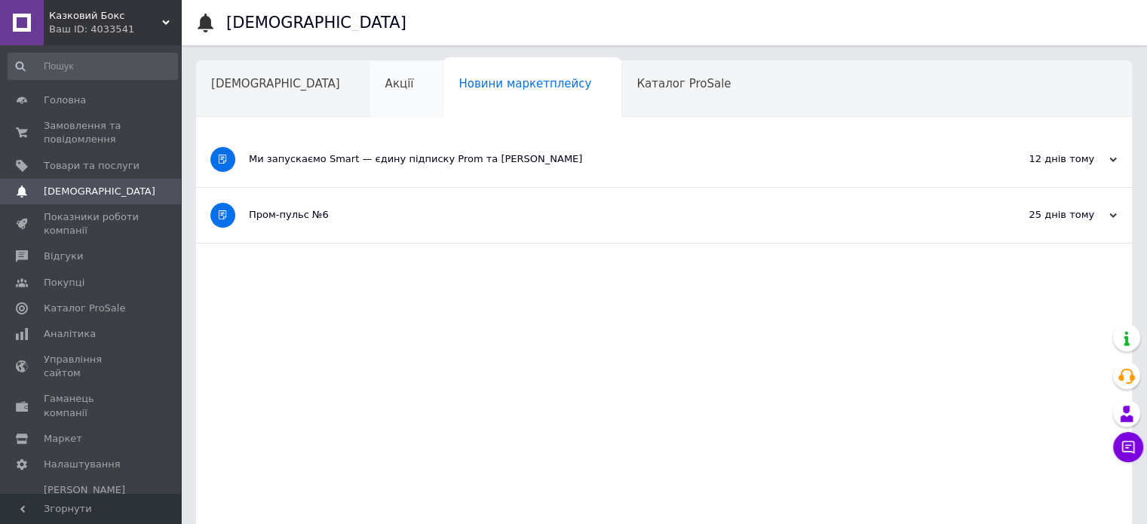
click at [370, 84] on div "Акції" at bounding box center [407, 89] width 74 height 57
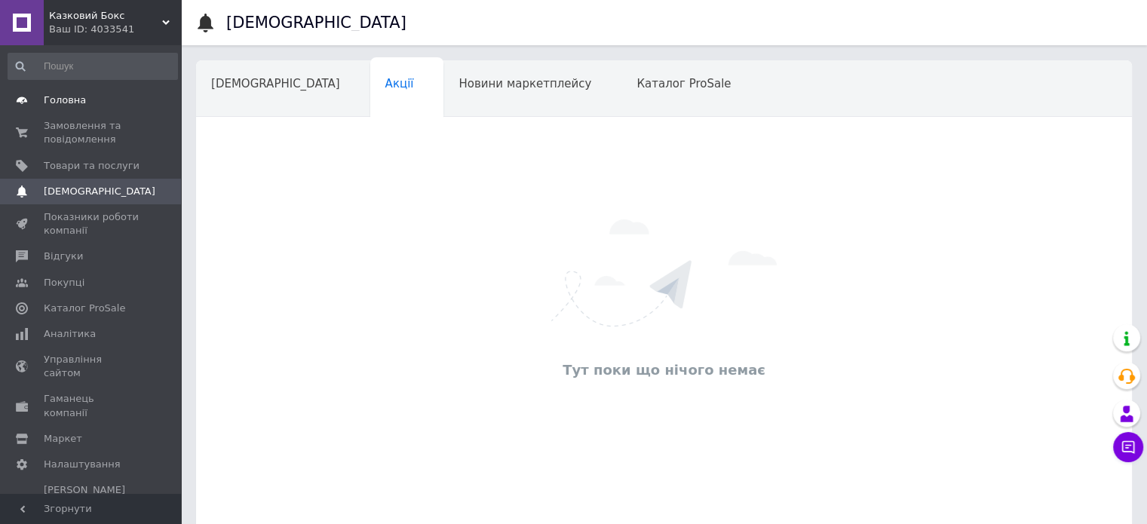
click at [75, 98] on span "Головна" at bounding box center [65, 100] width 42 height 14
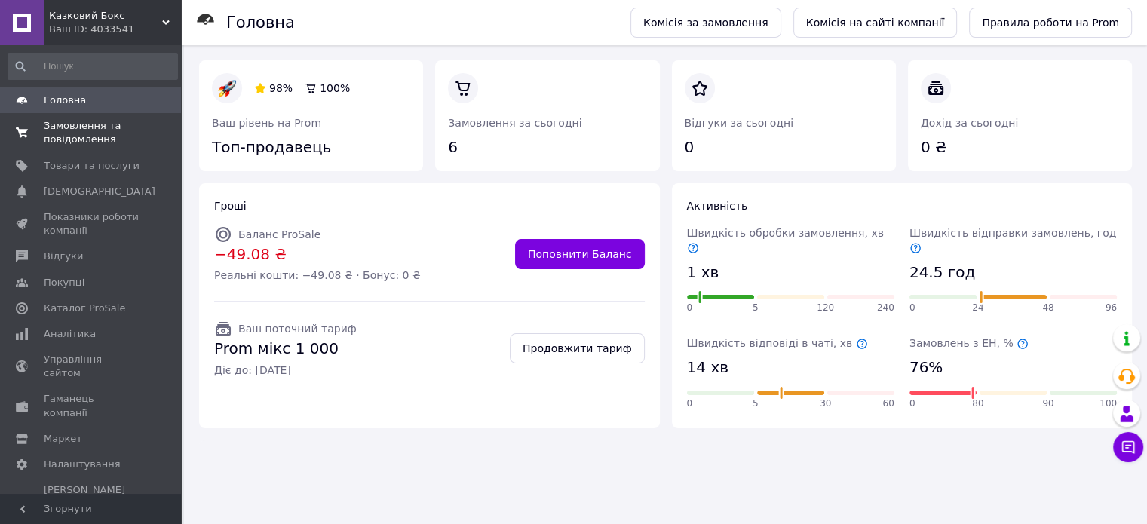
click at [112, 139] on span "Замовлення та повідомлення" at bounding box center [92, 132] width 96 height 27
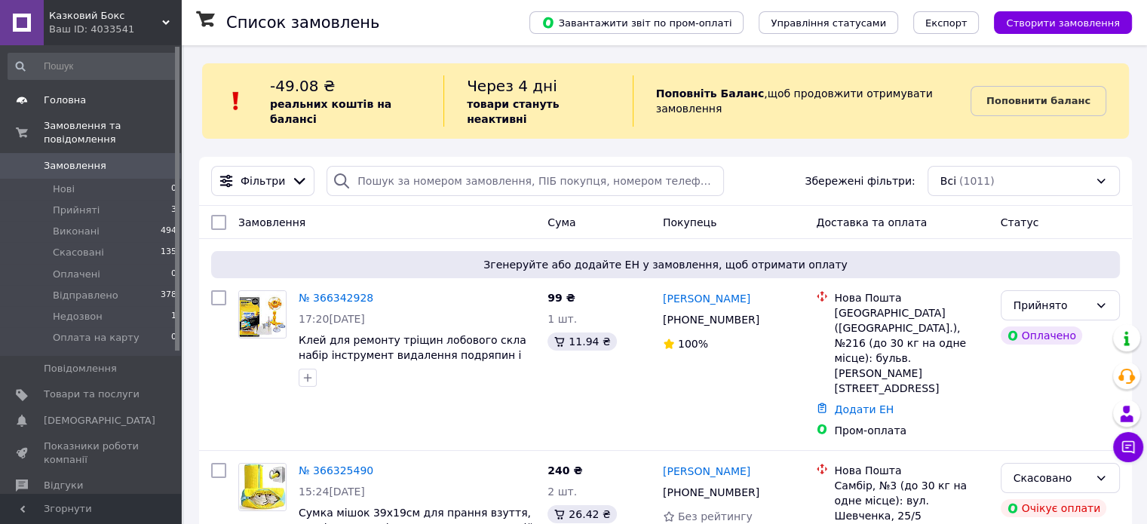
click at [70, 109] on link "Головна" at bounding box center [92, 100] width 185 height 26
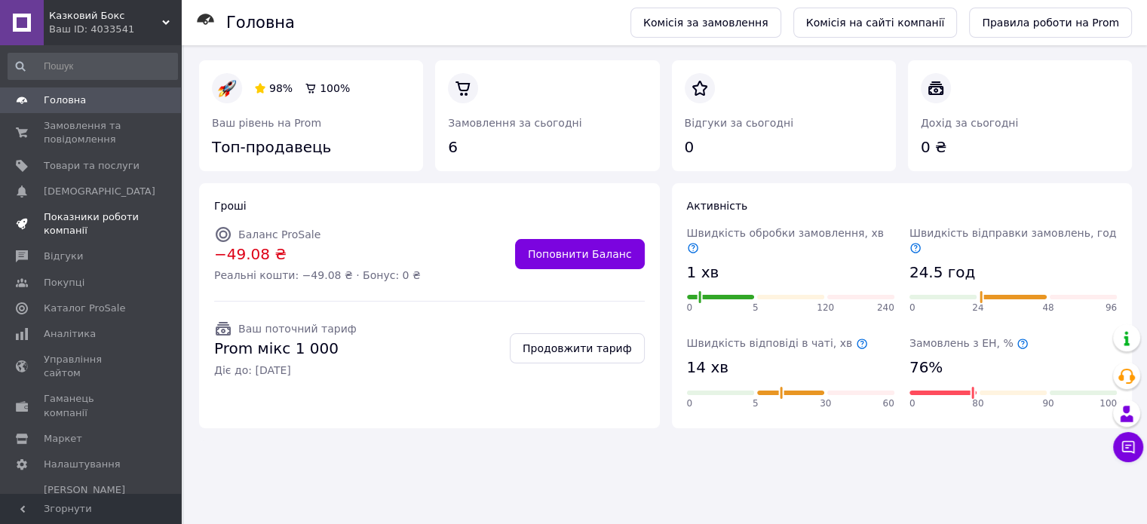
click at [72, 224] on span "Показники роботи компанії" at bounding box center [92, 223] width 96 height 27
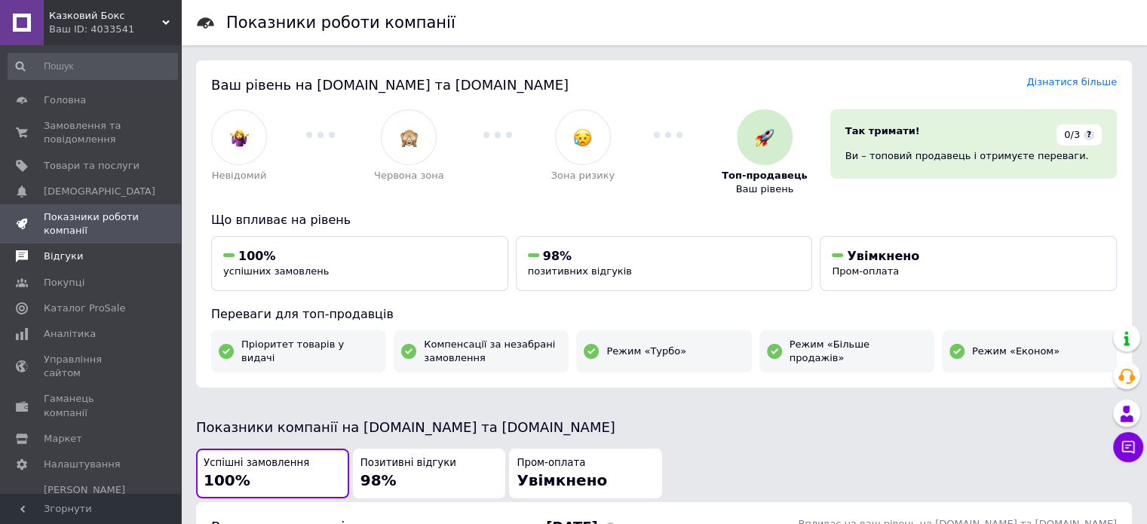
click at [72, 256] on span "Відгуки" at bounding box center [63, 257] width 39 height 14
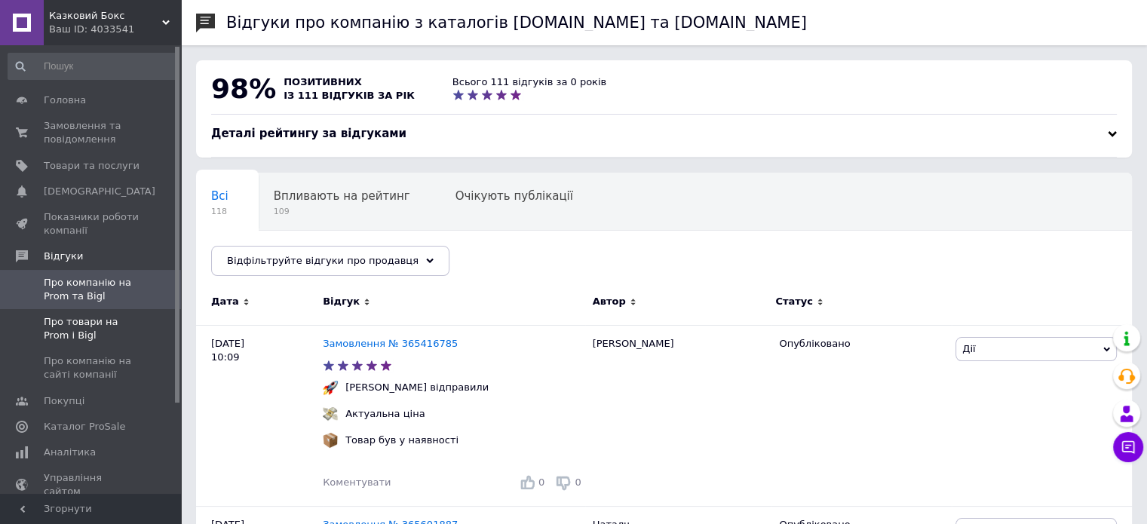
click at [84, 322] on span "Про товари на Prom і Bigl" at bounding box center [92, 328] width 96 height 27
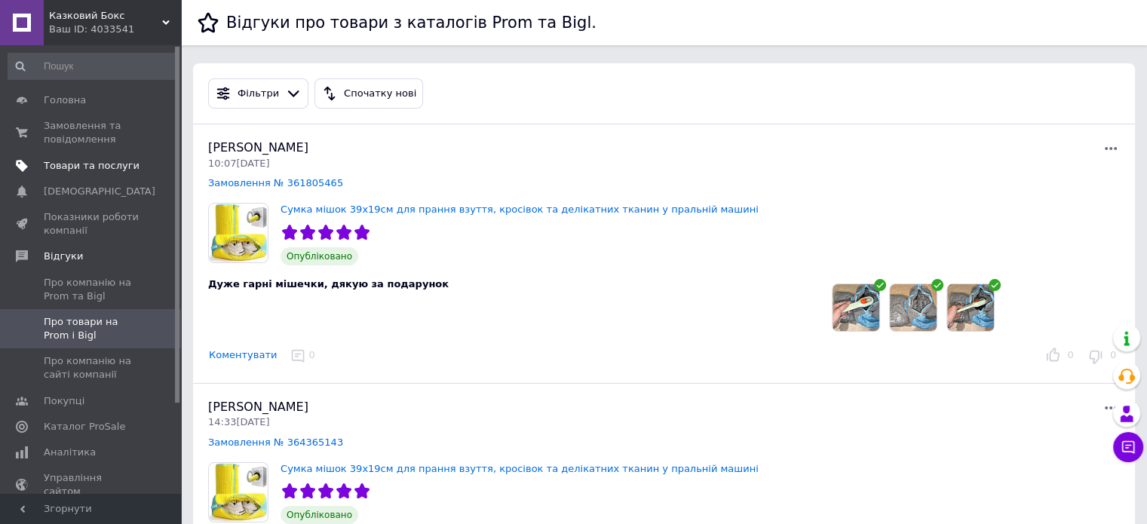
click at [63, 173] on link "Товари та послуги" at bounding box center [92, 166] width 185 height 26
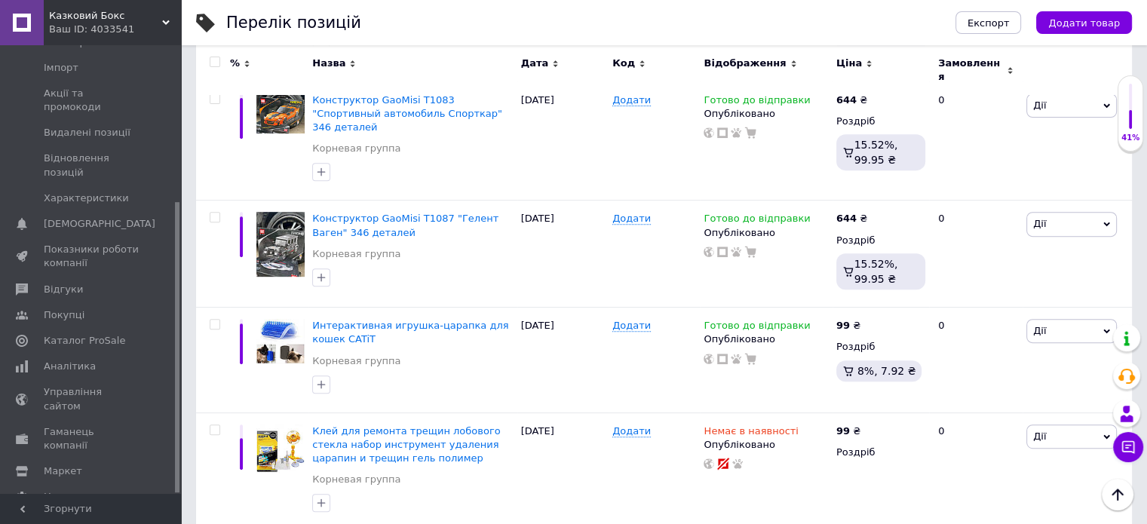
scroll to position [603, 0]
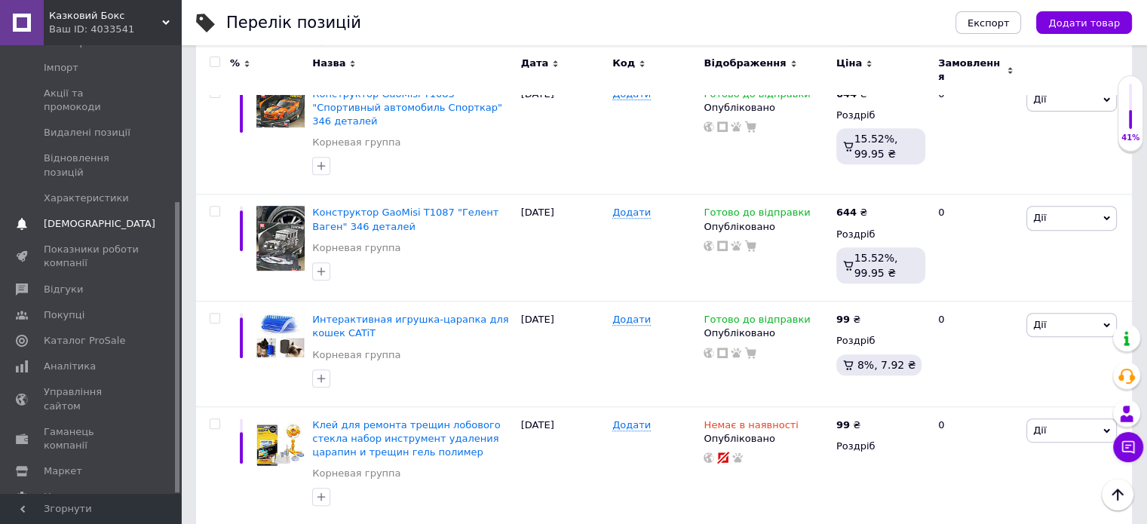
click at [81, 217] on span "[DEMOGRAPHIC_DATA]" at bounding box center [100, 224] width 112 height 14
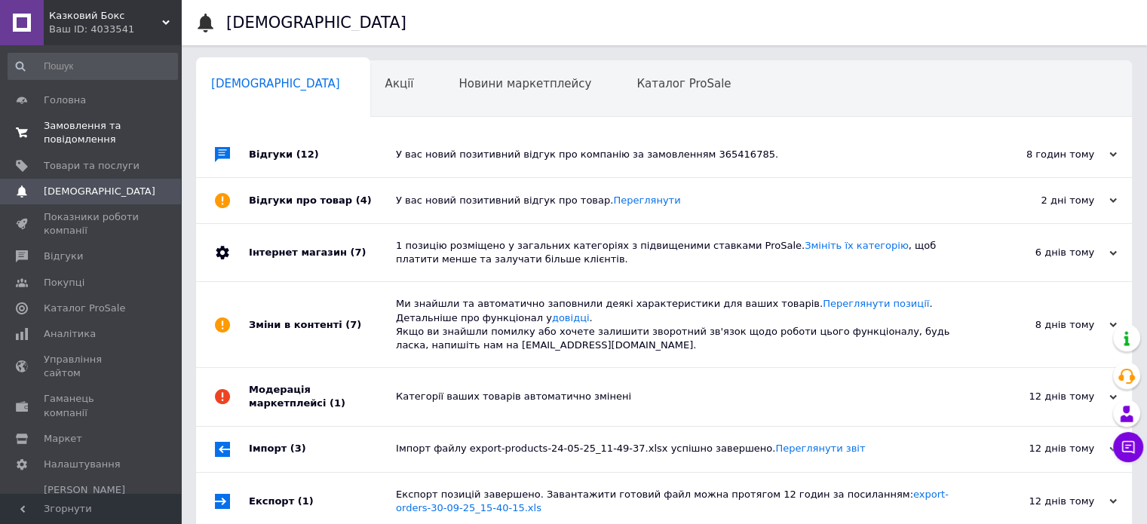
click at [45, 124] on span "Замовлення та повідомлення" at bounding box center [92, 132] width 96 height 27
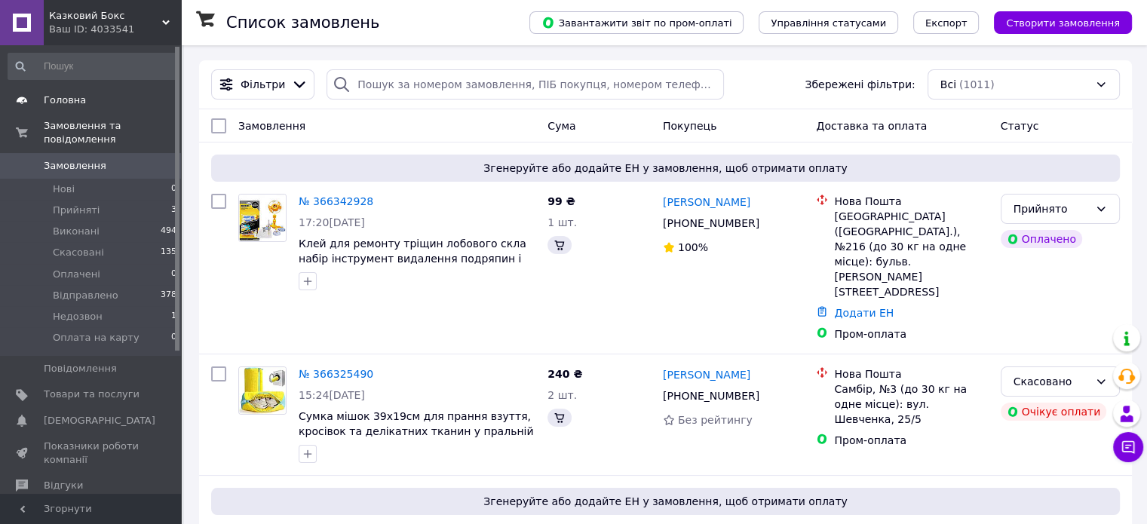
click at [75, 100] on span "Головна" at bounding box center [65, 100] width 42 height 14
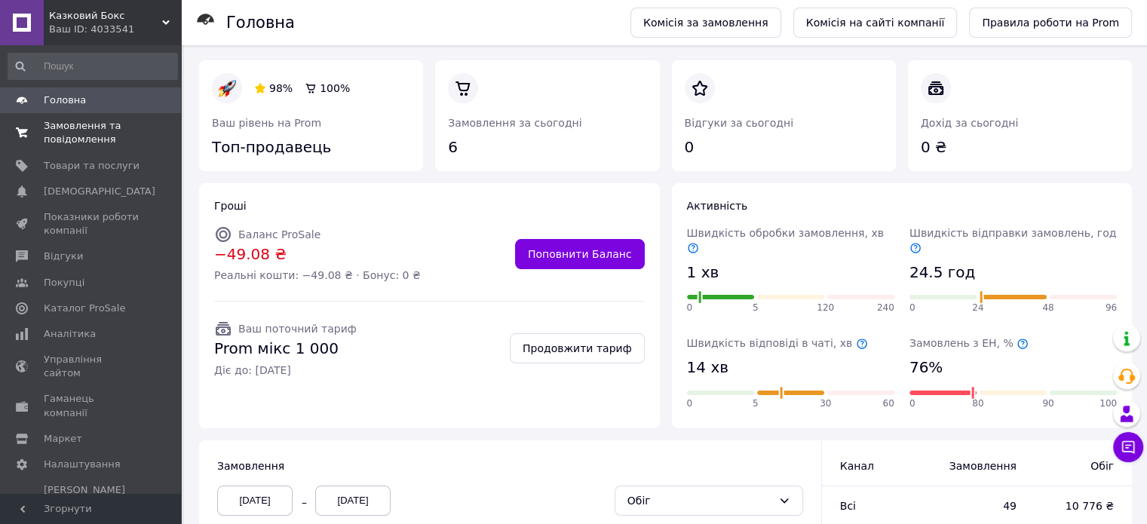
click at [81, 147] on link "Замовлення та повідомлення 0 0" at bounding box center [92, 132] width 185 height 39
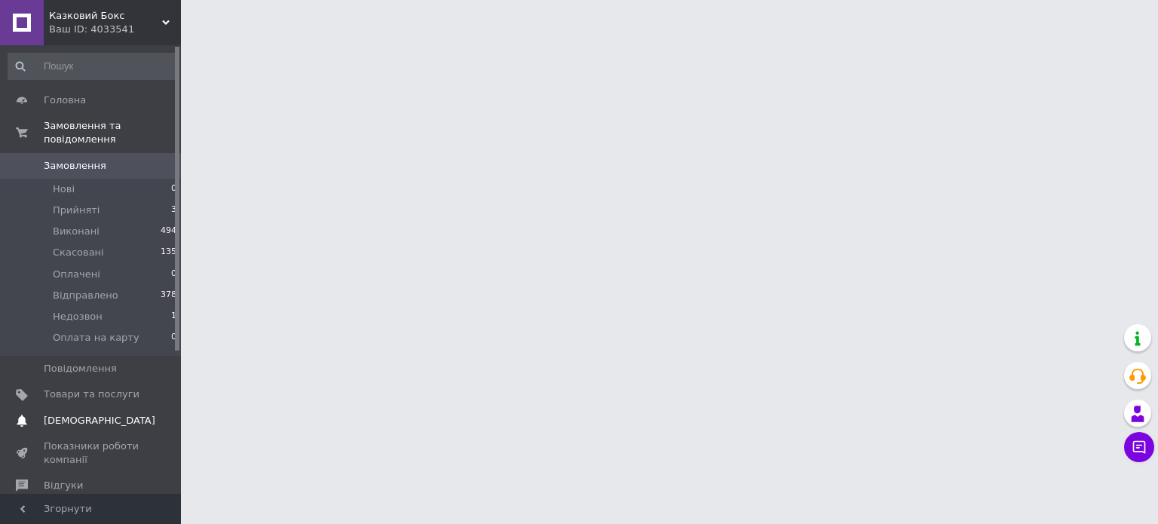
click at [85, 414] on span "[DEMOGRAPHIC_DATA]" at bounding box center [100, 421] width 112 height 14
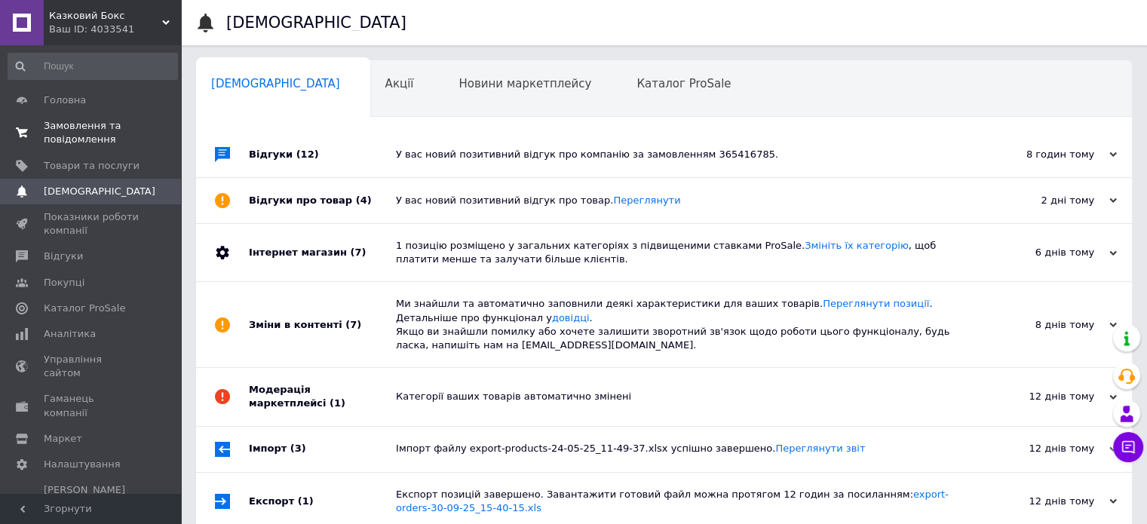
click at [75, 129] on span "Замовлення та повідомлення" at bounding box center [92, 132] width 96 height 27
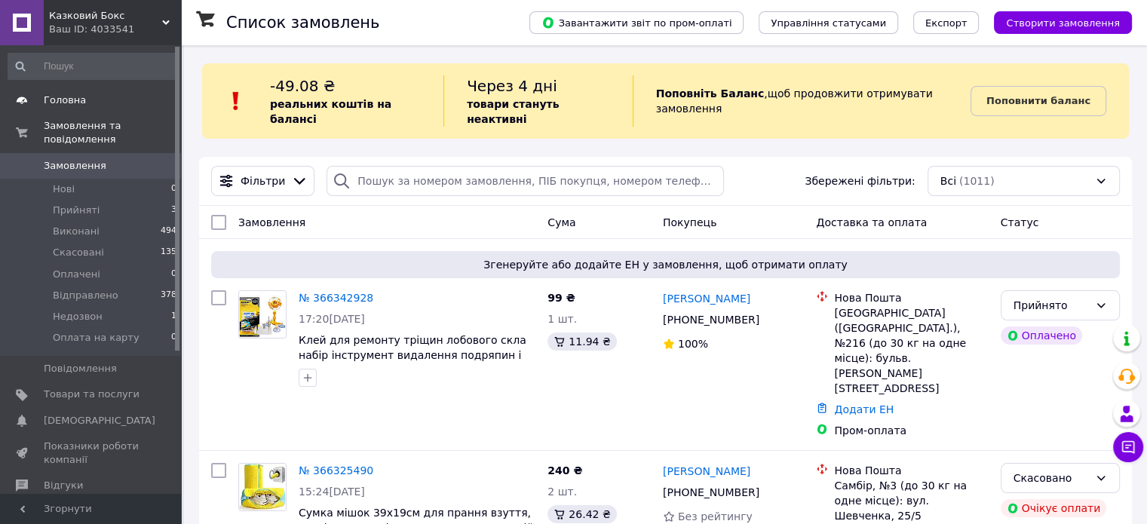
click at [78, 99] on span "Головна" at bounding box center [65, 100] width 42 height 14
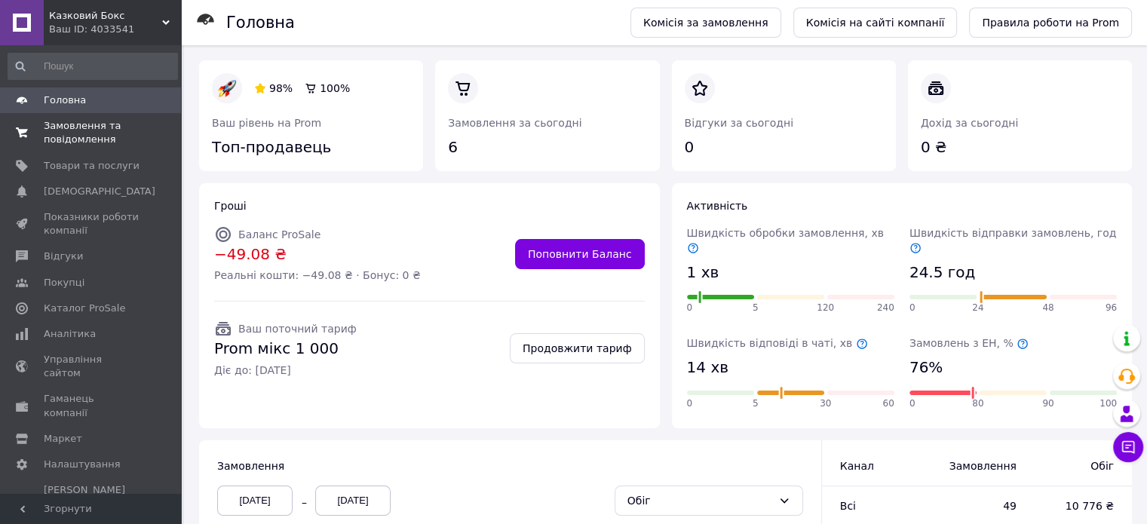
click at [106, 137] on span "Замовлення та повідомлення" at bounding box center [92, 132] width 96 height 27
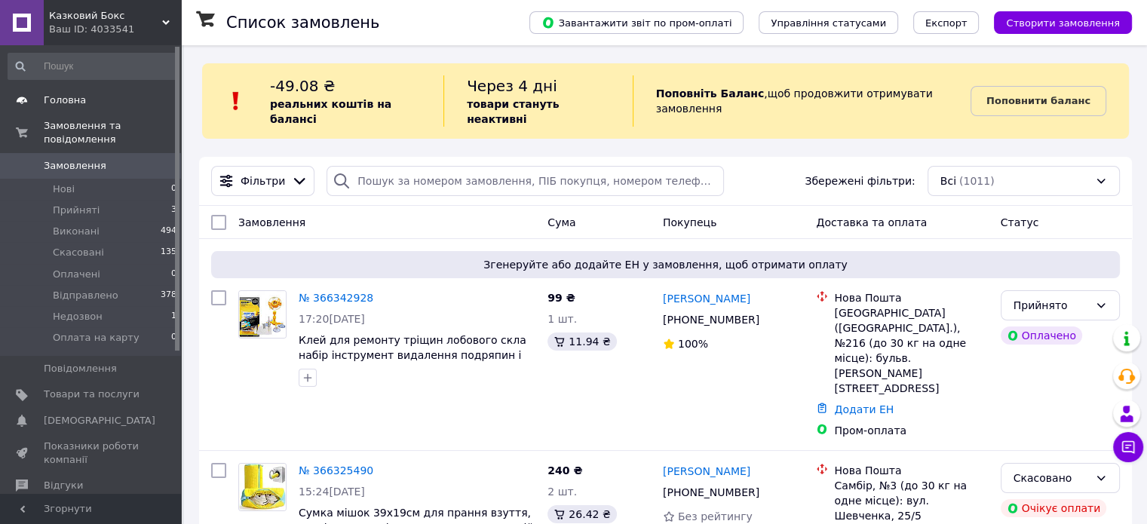
click at [54, 98] on span "Головна" at bounding box center [65, 100] width 42 height 14
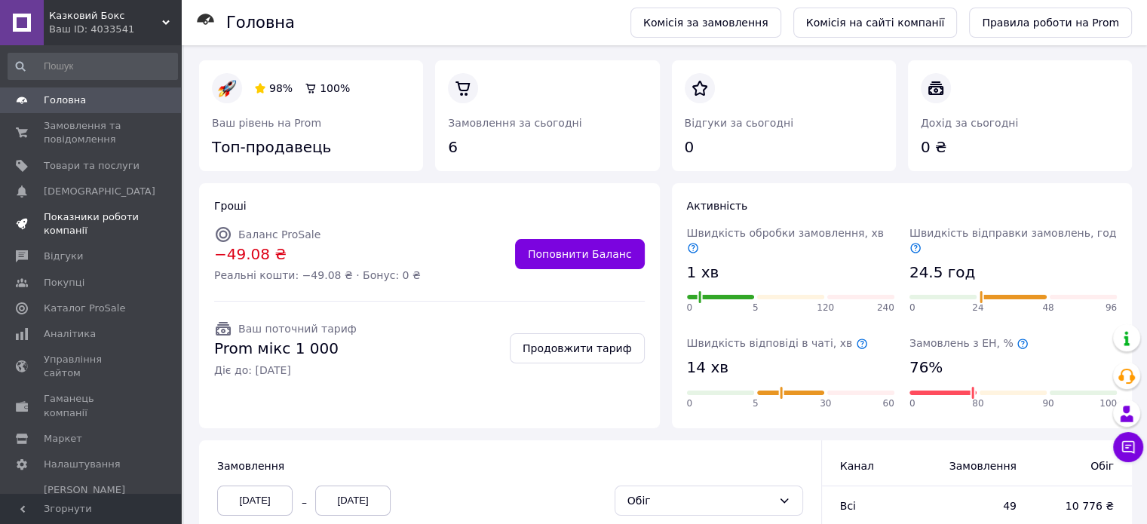
click at [79, 221] on span "Показники роботи компанії" at bounding box center [92, 223] width 96 height 27
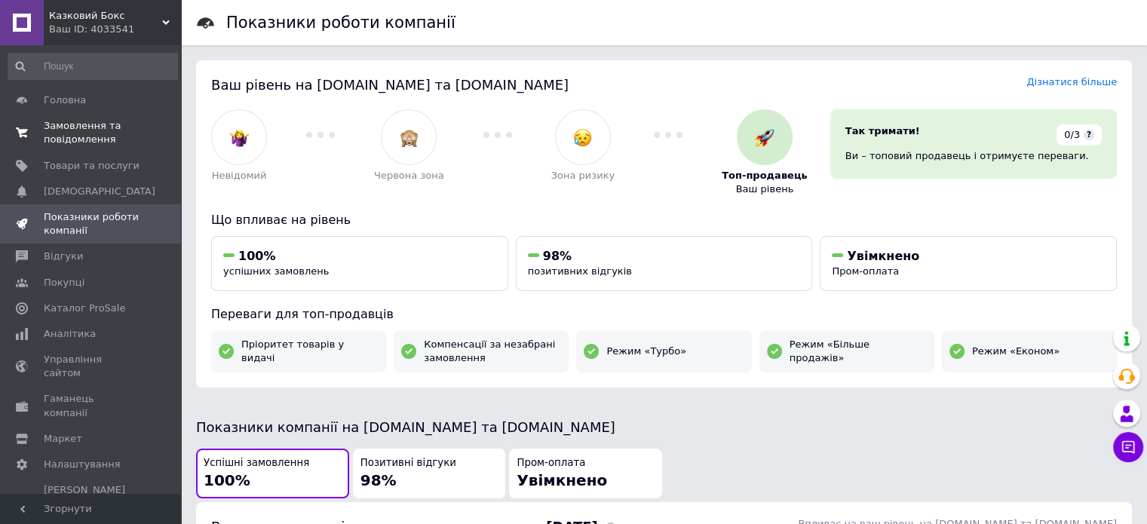
click at [63, 130] on span "Замовлення та повідомлення" at bounding box center [92, 132] width 96 height 27
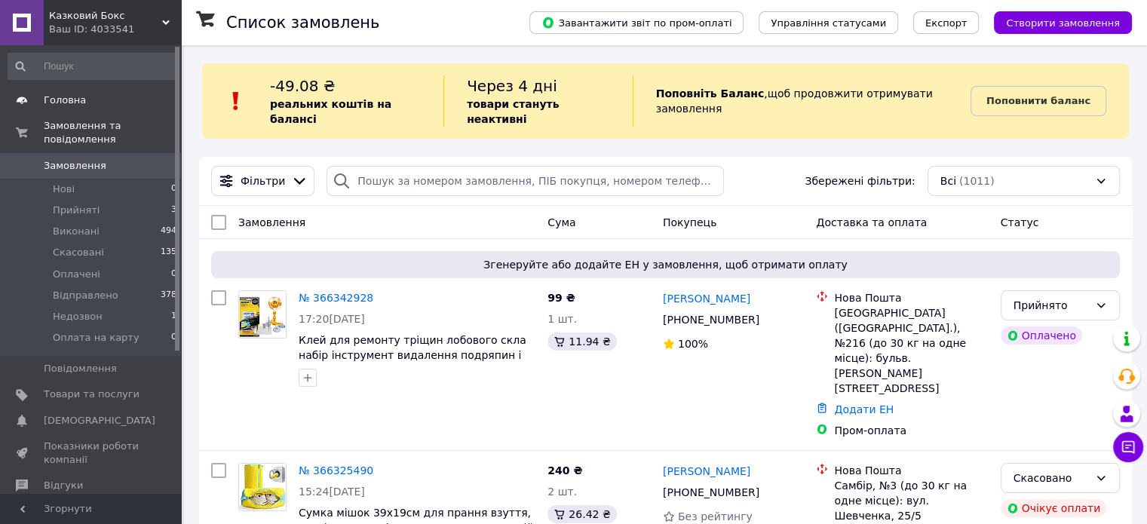
click at [74, 101] on span "Головна" at bounding box center [65, 100] width 42 height 14
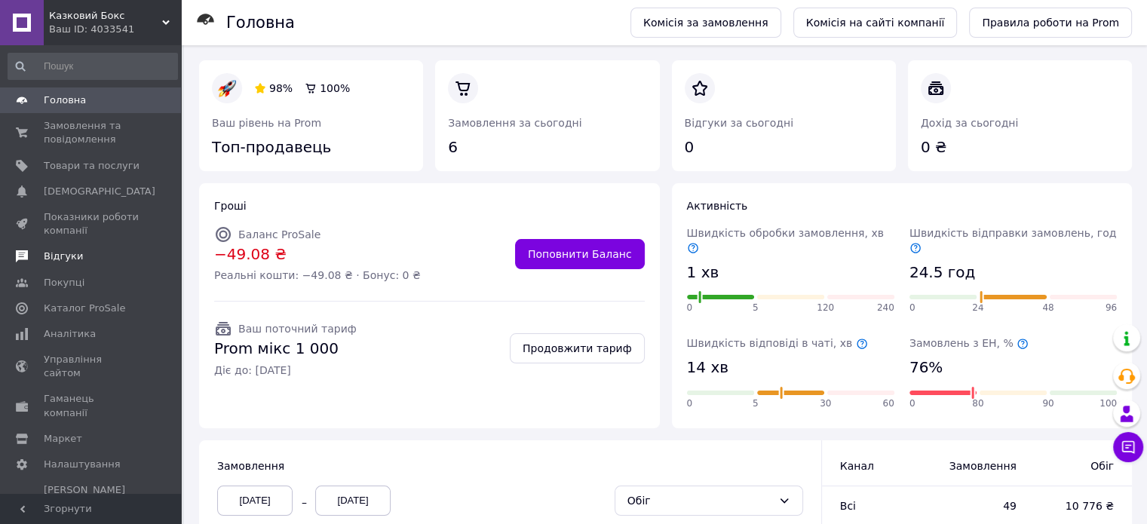
click at [104, 265] on link "Відгуки" at bounding box center [92, 256] width 185 height 26
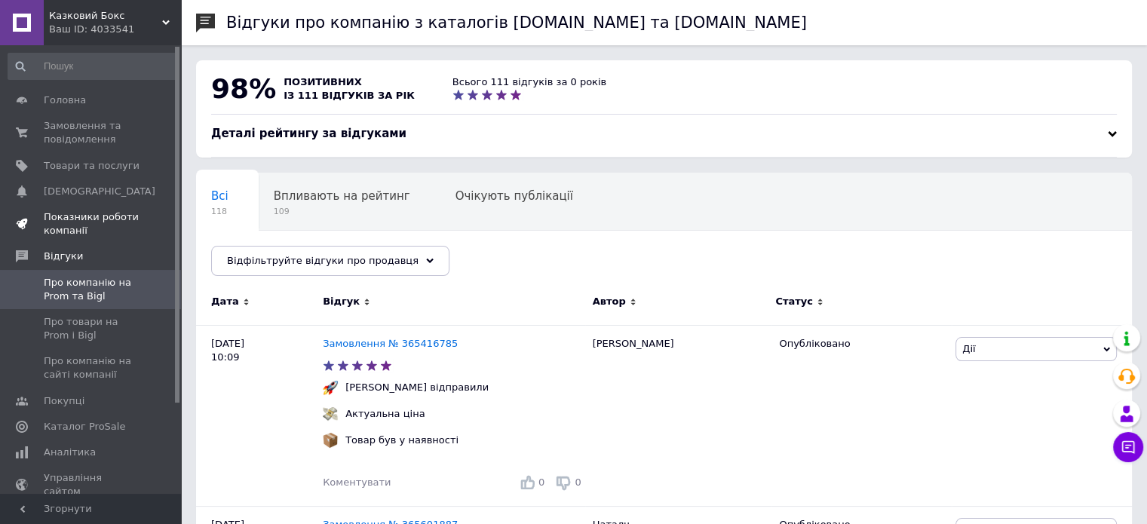
click at [102, 225] on span "Показники роботи компанії" at bounding box center [92, 223] width 96 height 27
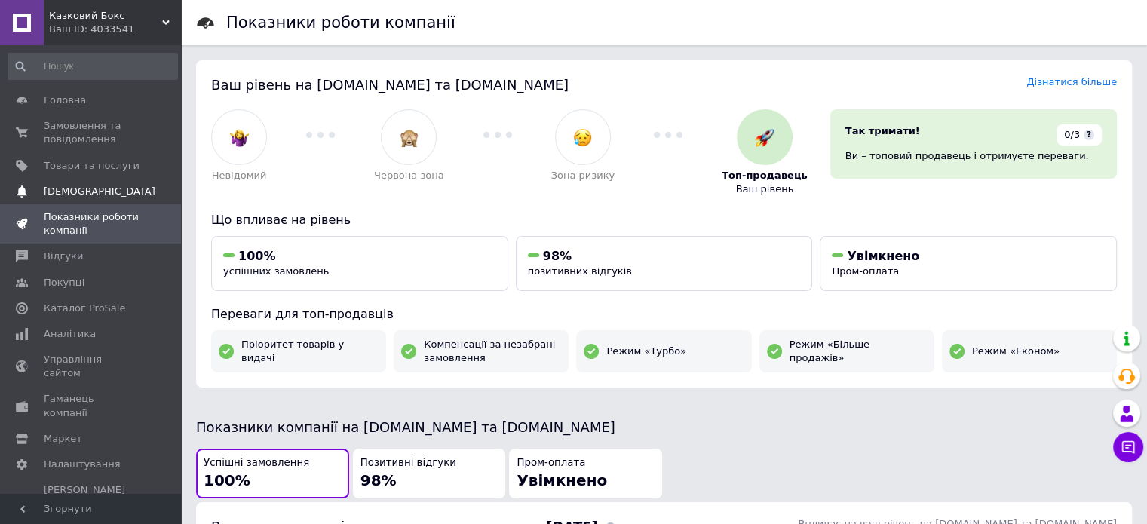
click at [100, 195] on span "[DEMOGRAPHIC_DATA]" at bounding box center [92, 192] width 96 height 14
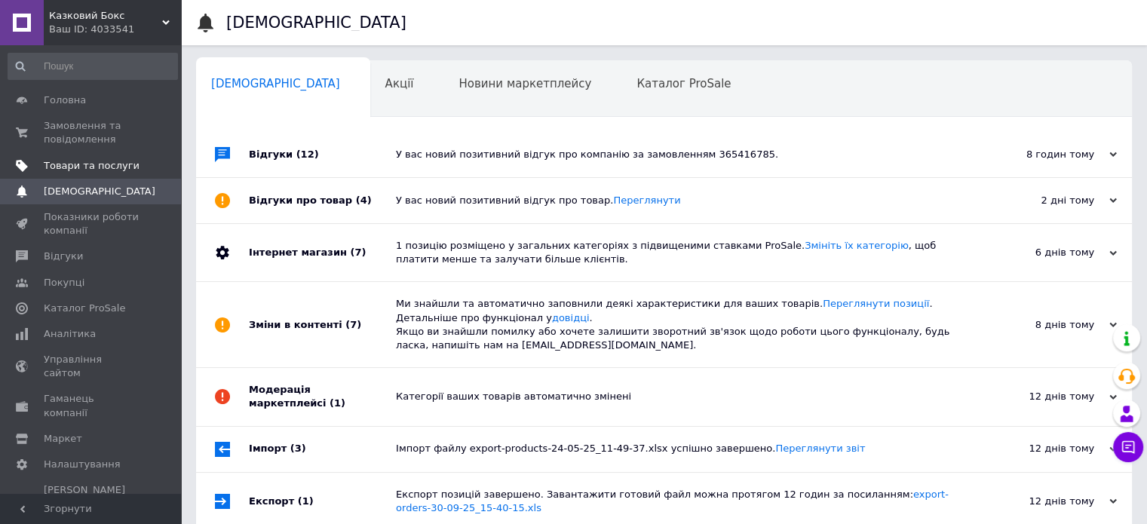
click at [90, 160] on span "Товари та послуги" at bounding box center [92, 166] width 96 height 14
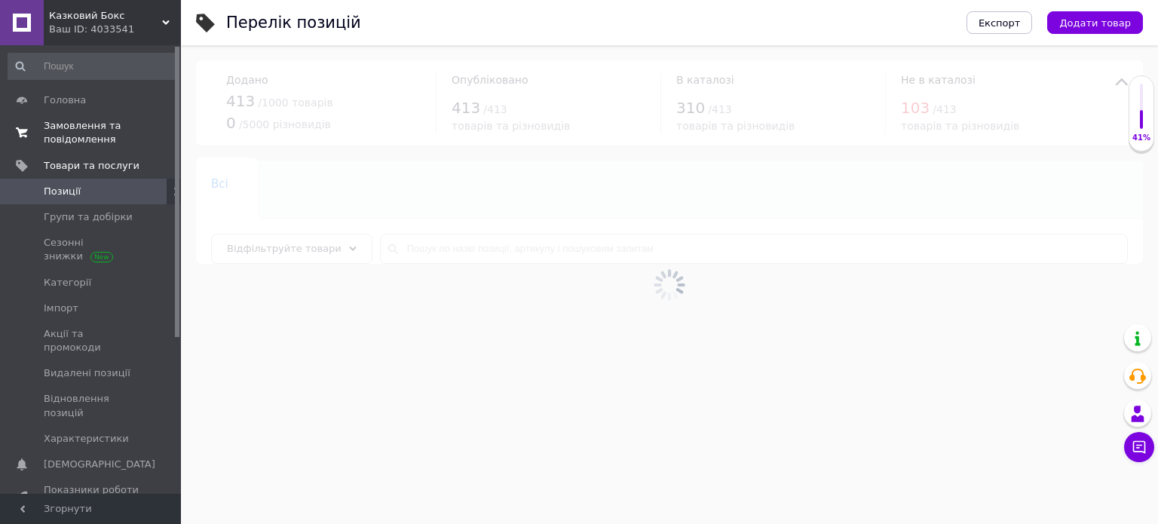
click at [84, 135] on span "Замовлення та повідомлення" at bounding box center [92, 132] width 96 height 27
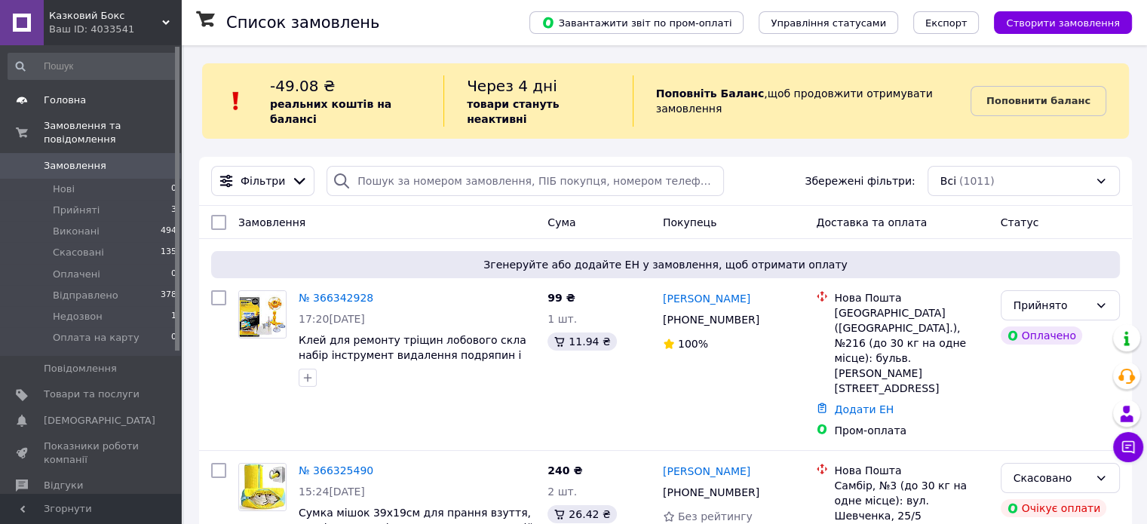
click at [67, 104] on span "Головна" at bounding box center [65, 100] width 42 height 14
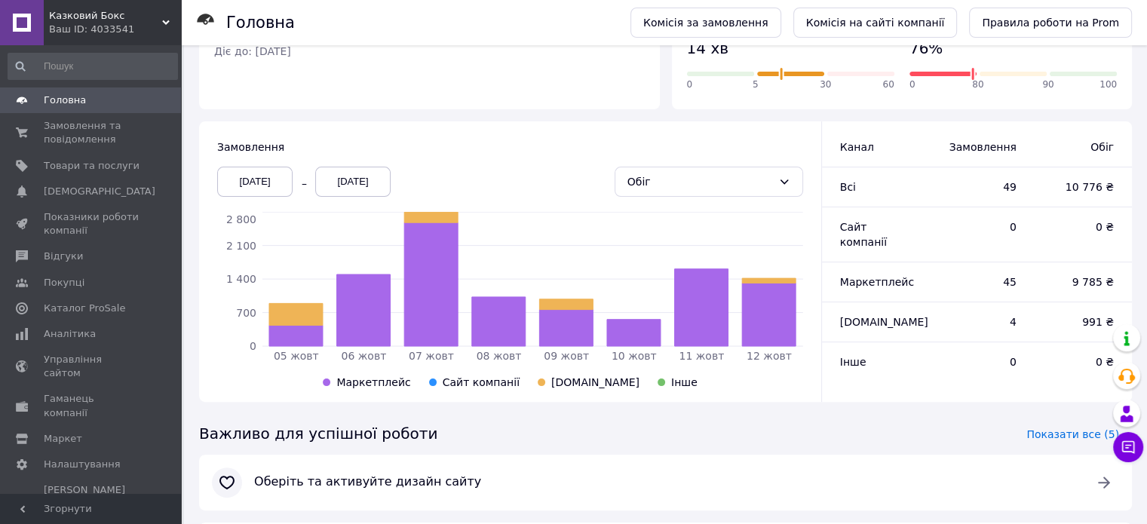
scroll to position [403, 0]
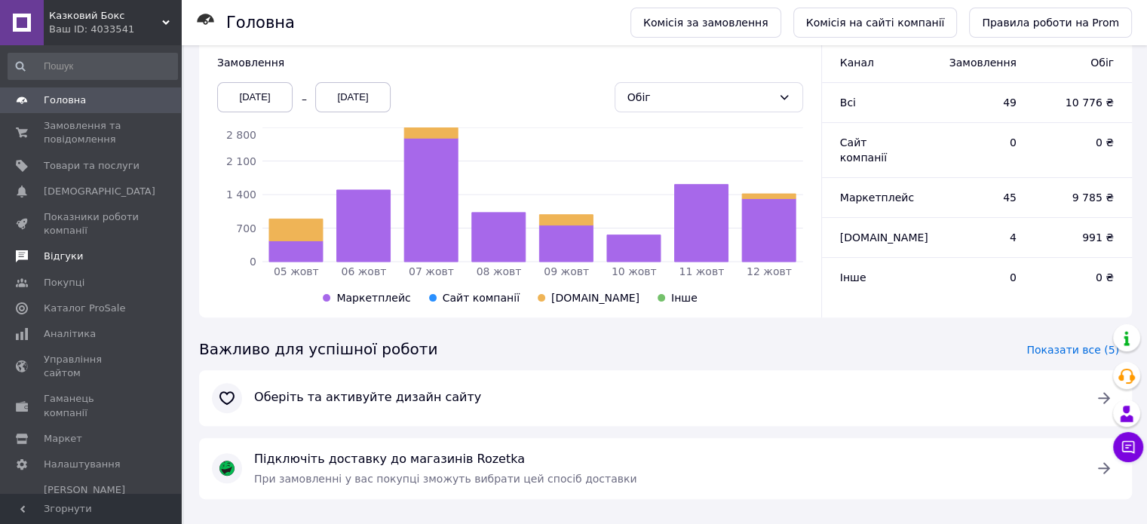
click at [108, 262] on span "Відгуки" at bounding box center [92, 257] width 96 height 14
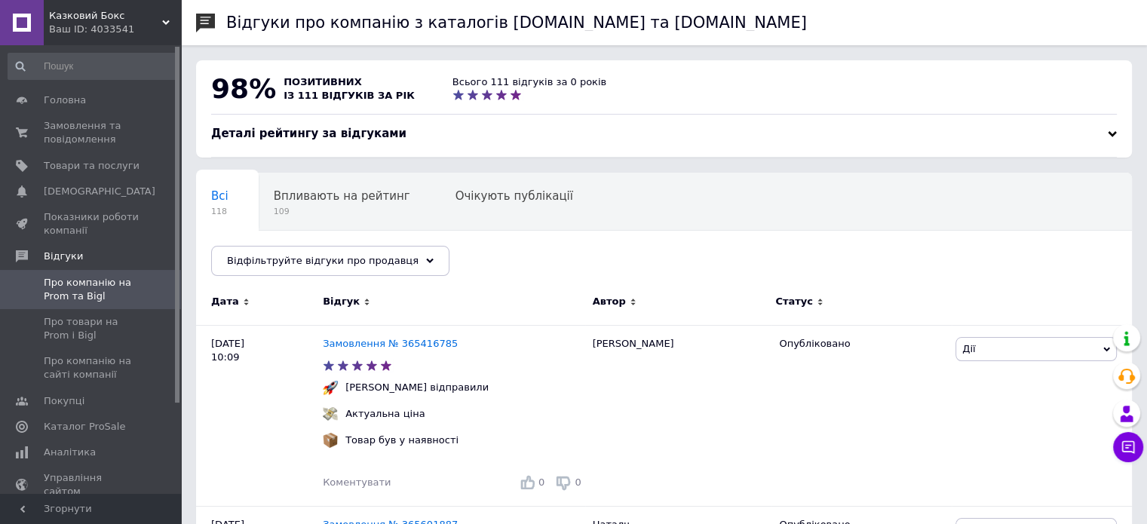
click at [63, 286] on span "Про компанію на Prom та Bigl" at bounding box center [92, 289] width 96 height 27
click at [74, 131] on span "Замовлення та повідомлення" at bounding box center [92, 132] width 96 height 27
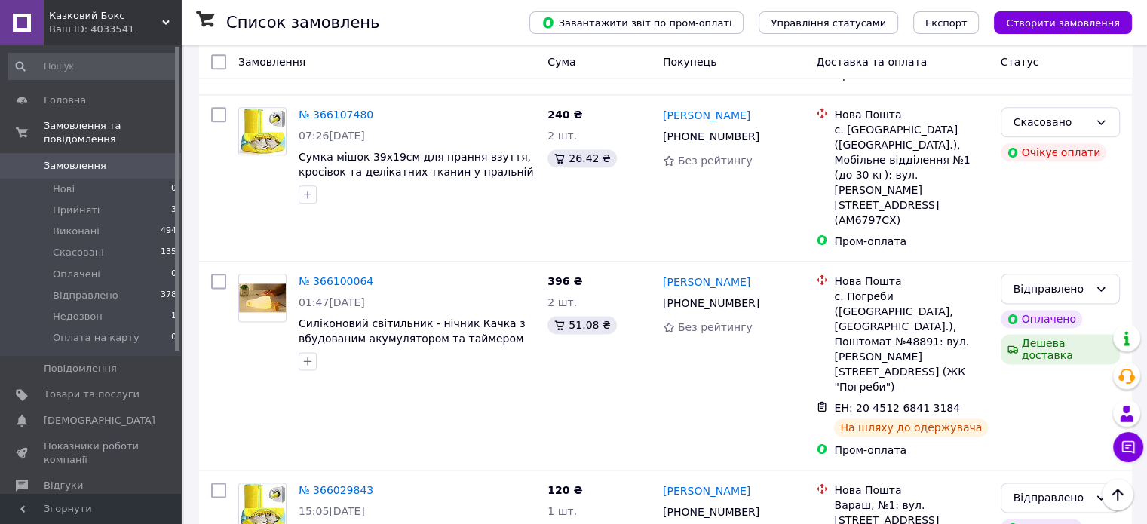
scroll to position [1885, 0]
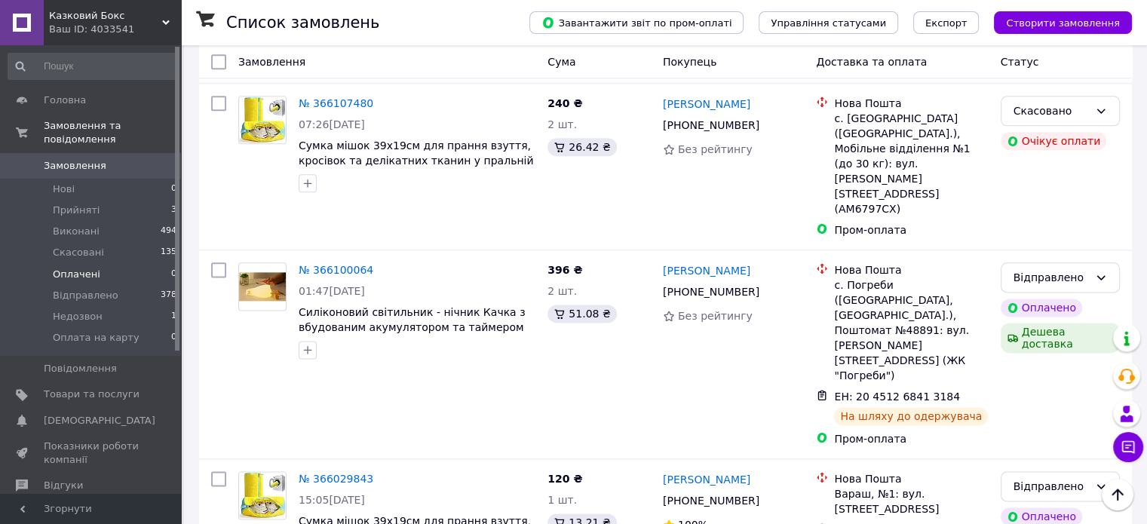
click at [57, 268] on span "Оплачені" at bounding box center [76, 275] width 47 height 14
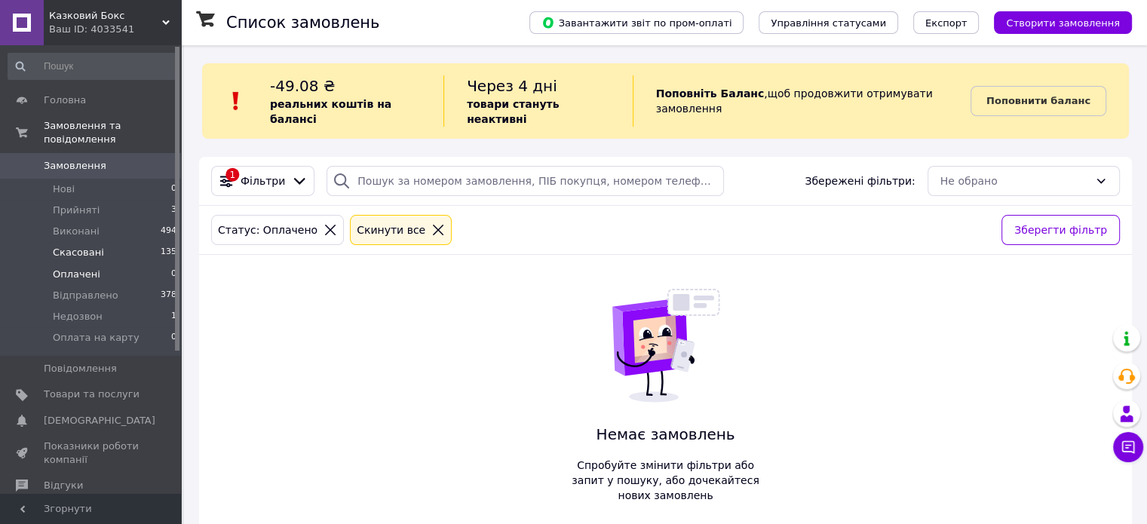
click at [72, 246] on span "Скасовані" at bounding box center [78, 253] width 51 height 14
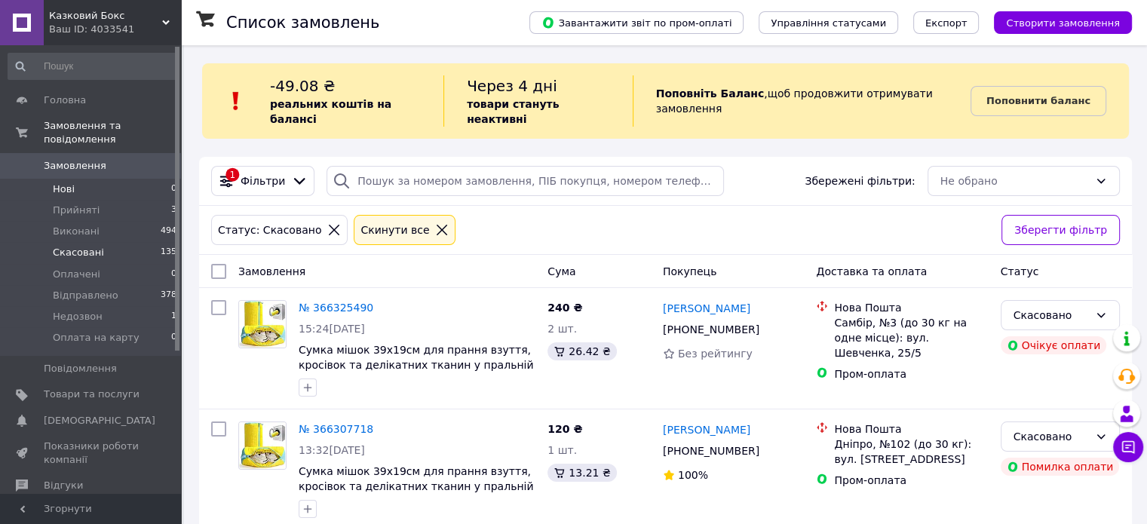
click at [60, 183] on li "Нові 0" at bounding box center [92, 189] width 185 height 21
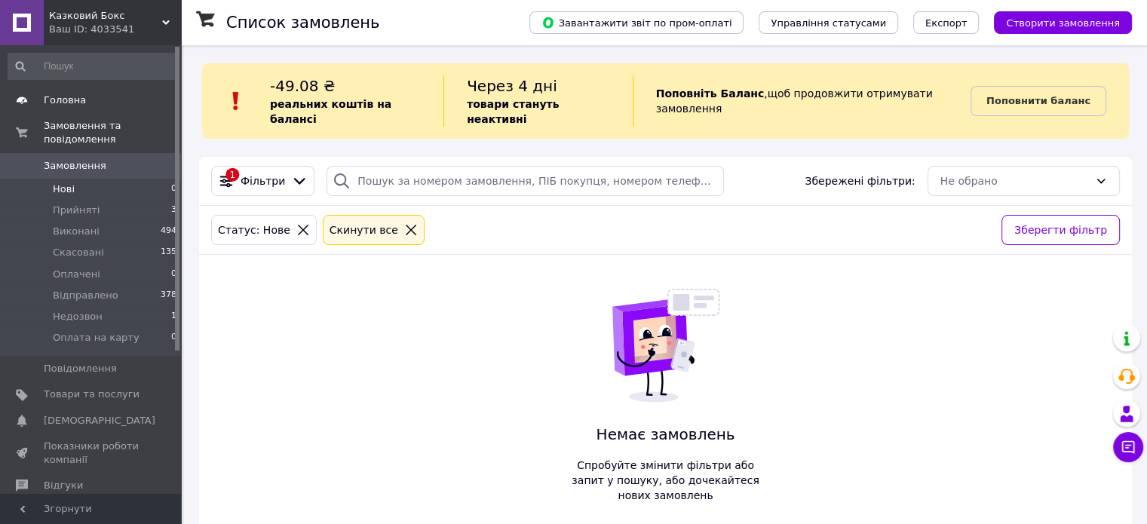
click at [59, 105] on span "Головна" at bounding box center [65, 100] width 42 height 14
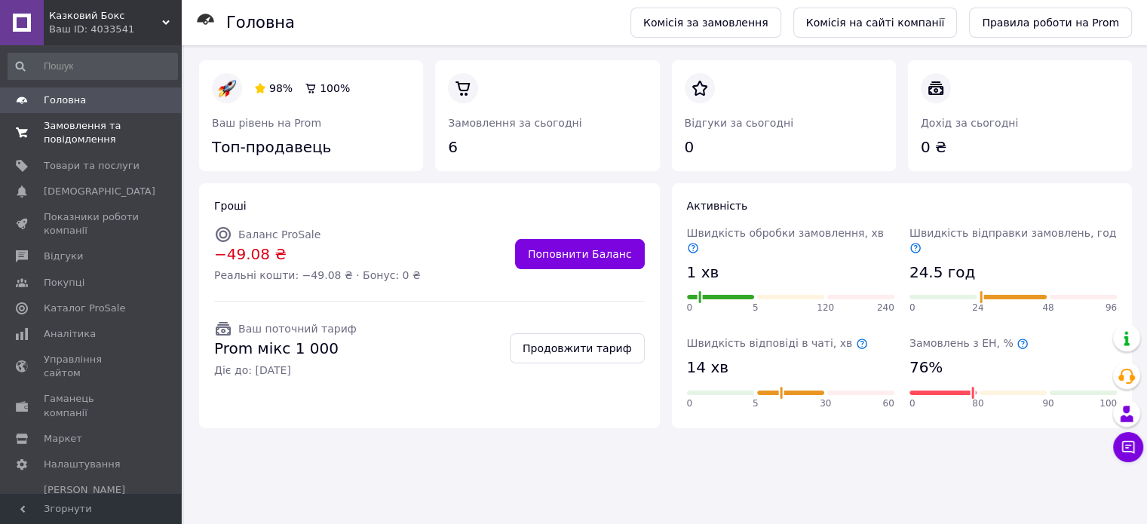
click at [54, 147] on link "Замовлення та повідомлення 0 0" at bounding box center [92, 132] width 185 height 39
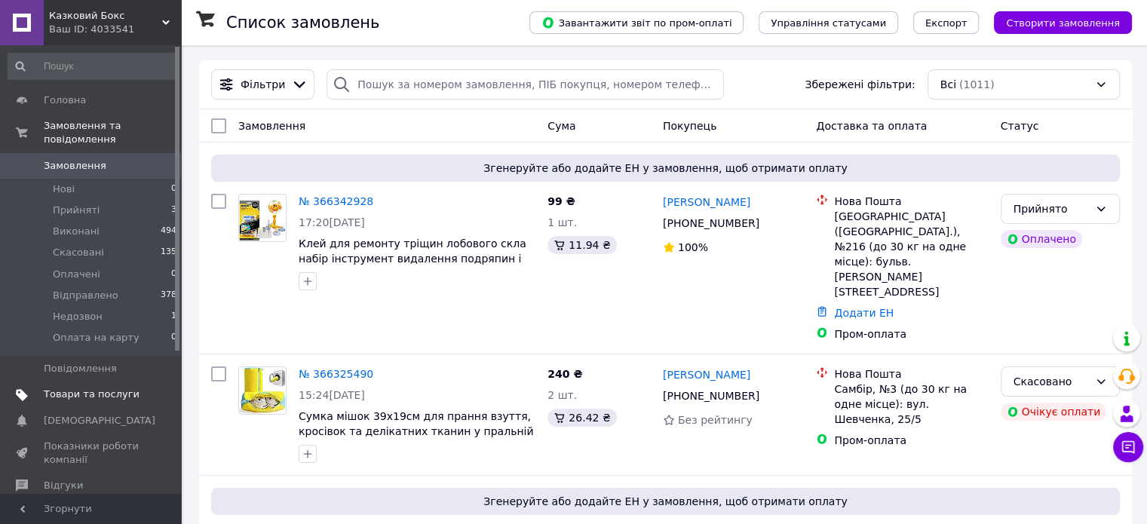
click at [66, 387] on span "Товари та послуги" at bounding box center [92, 394] width 96 height 14
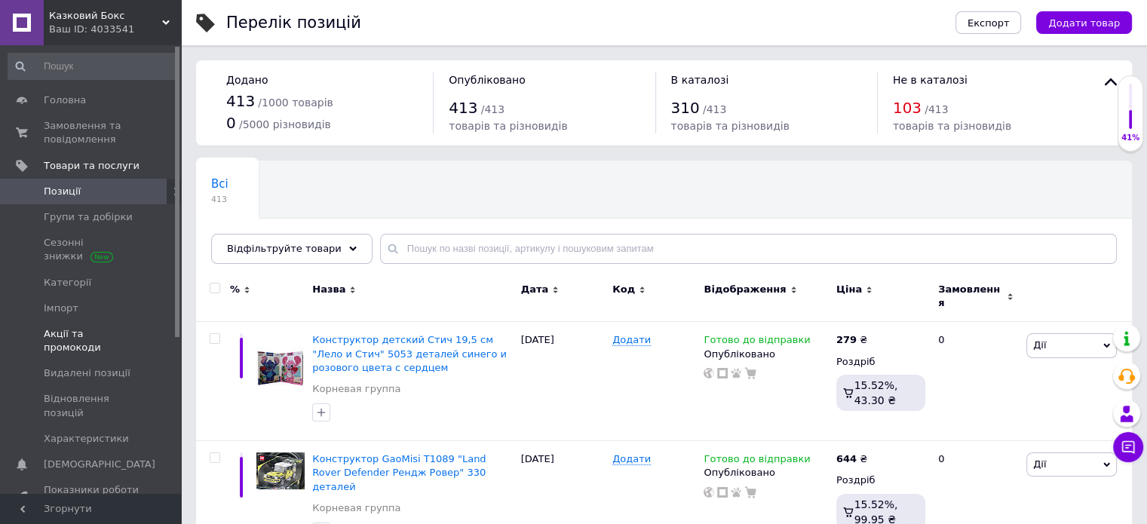
click at [96, 334] on span "Акції та промокоди" at bounding box center [92, 340] width 96 height 27
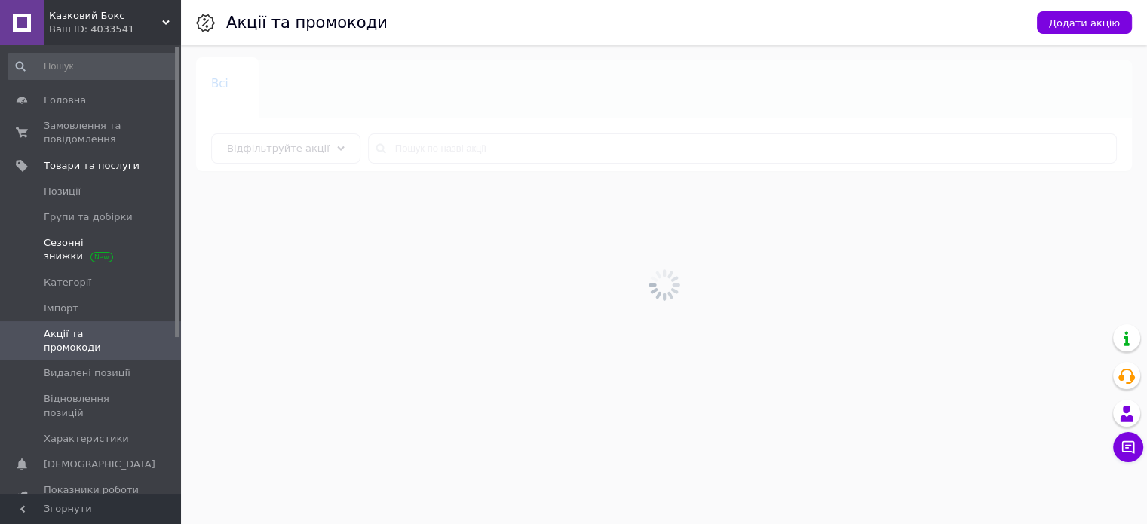
click at [64, 250] on span "Сезонні знижки" at bounding box center [92, 249] width 96 height 27
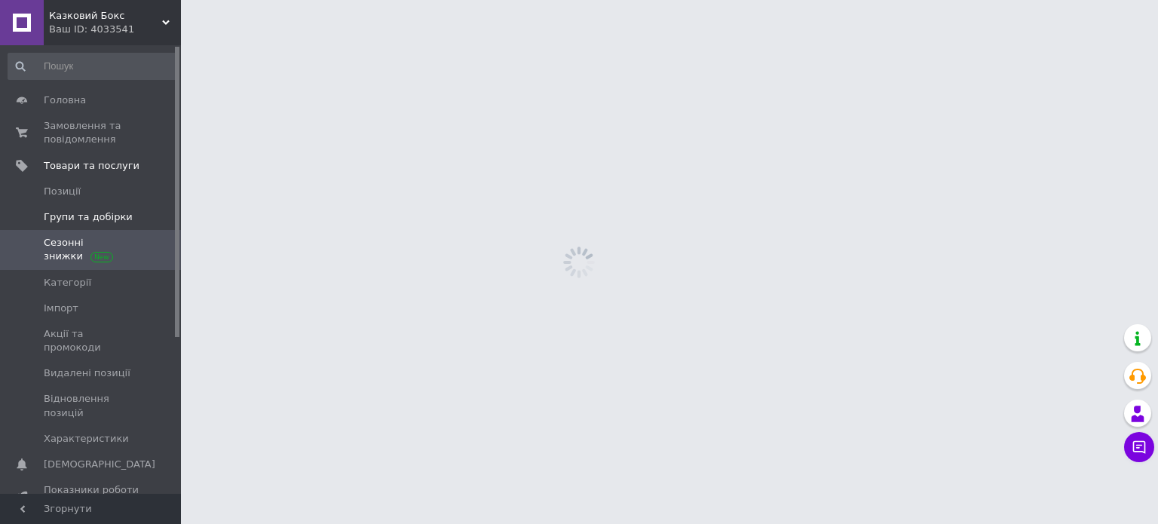
click at [70, 219] on span "Групи та добірки" at bounding box center [88, 217] width 89 height 14
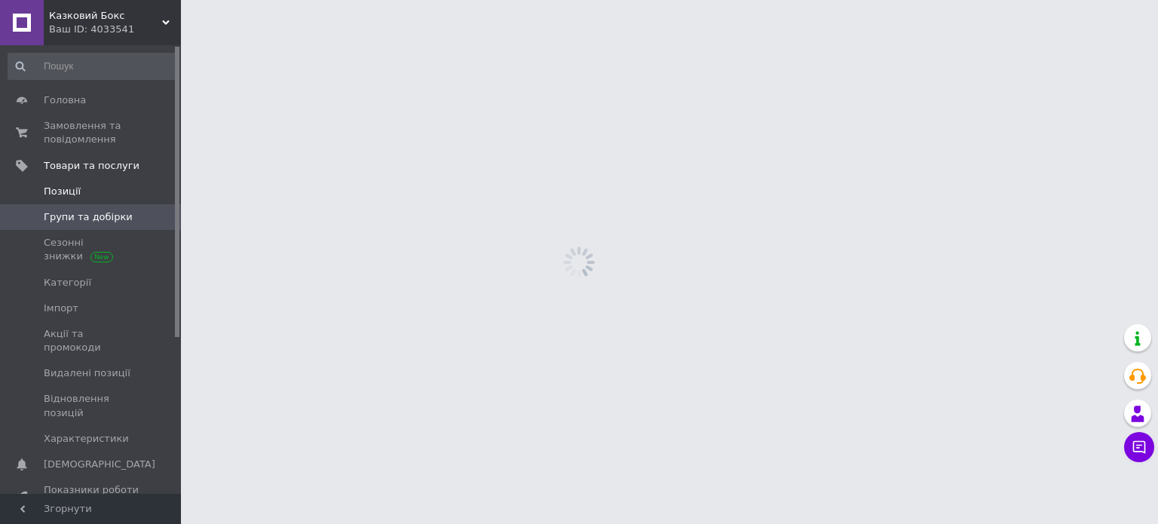
click at [66, 186] on span "Позиції" at bounding box center [62, 192] width 37 height 14
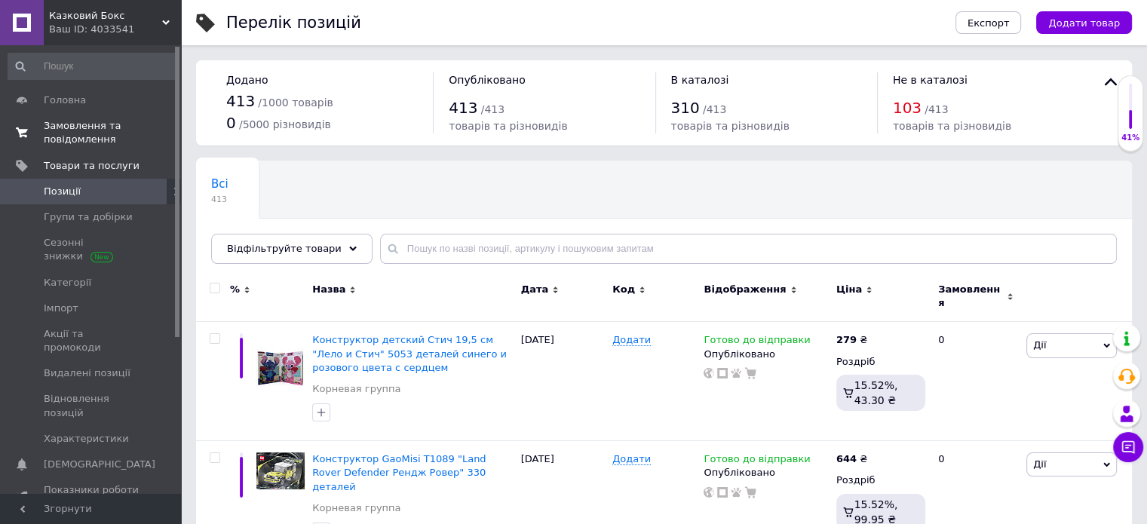
click at [54, 127] on span "Замовлення та повідомлення" at bounding box center [92, 132] width 96 height 27
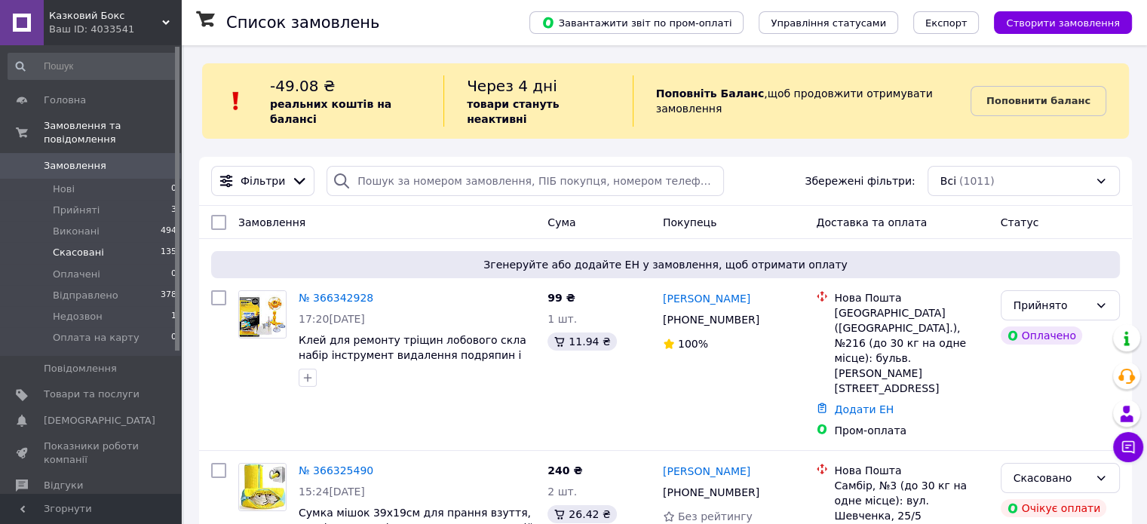
click at [71, 246] on span "Скасовані" at bounding box center [78, 253] width 51 height 14
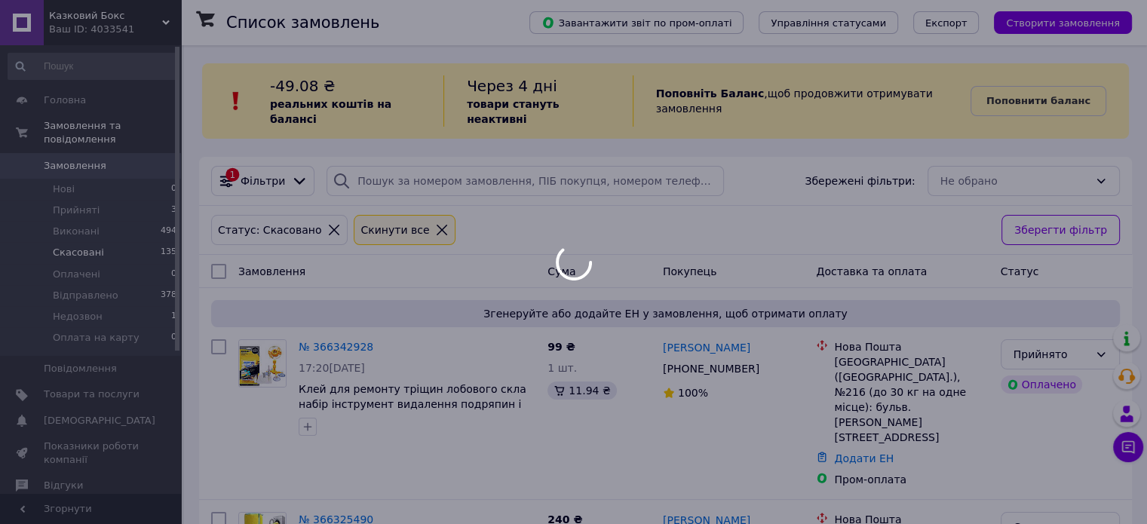
click at [81, 263] on div at bounding box center [573, 262] width 1147 height 524
click at [80, 246] on span "Скасовані" at bounding box center [78, 253] width 51 height 14
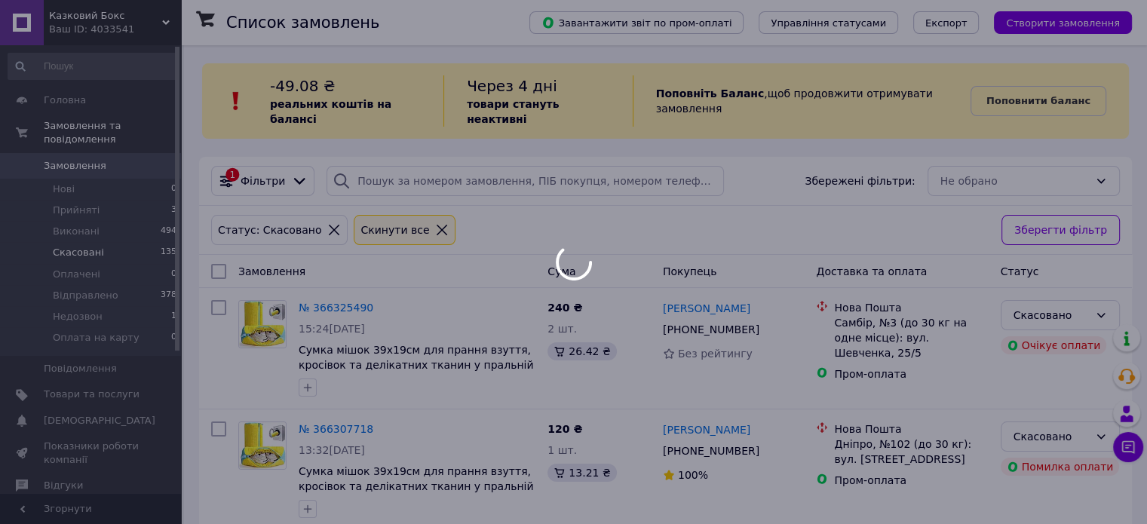
click at [76, 219] on div at bounding box center [573, 262] width 1147 height 524
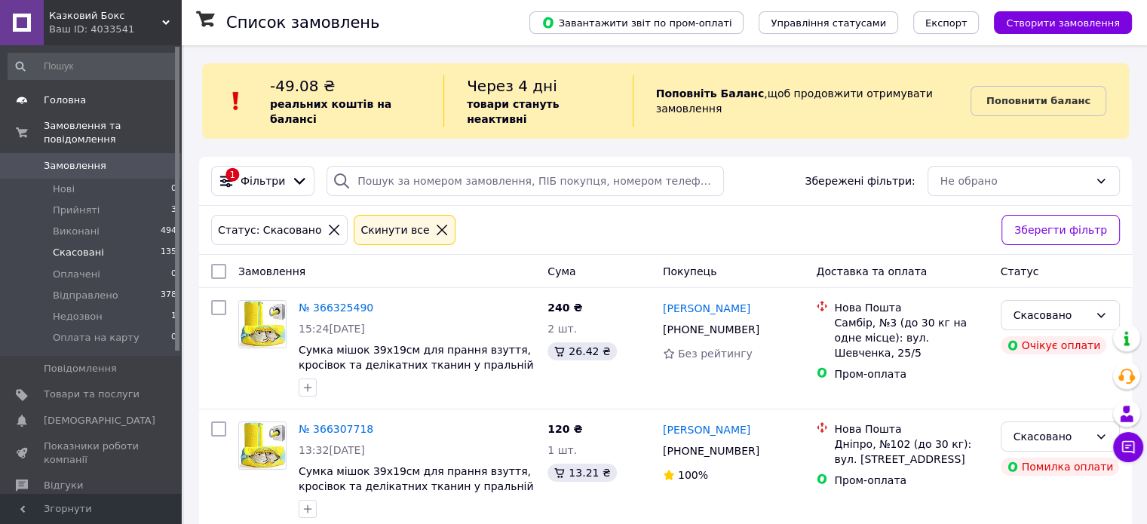
click at [59, 89] on link "Головна" at bounding box center [92, 100] width 185 height 26
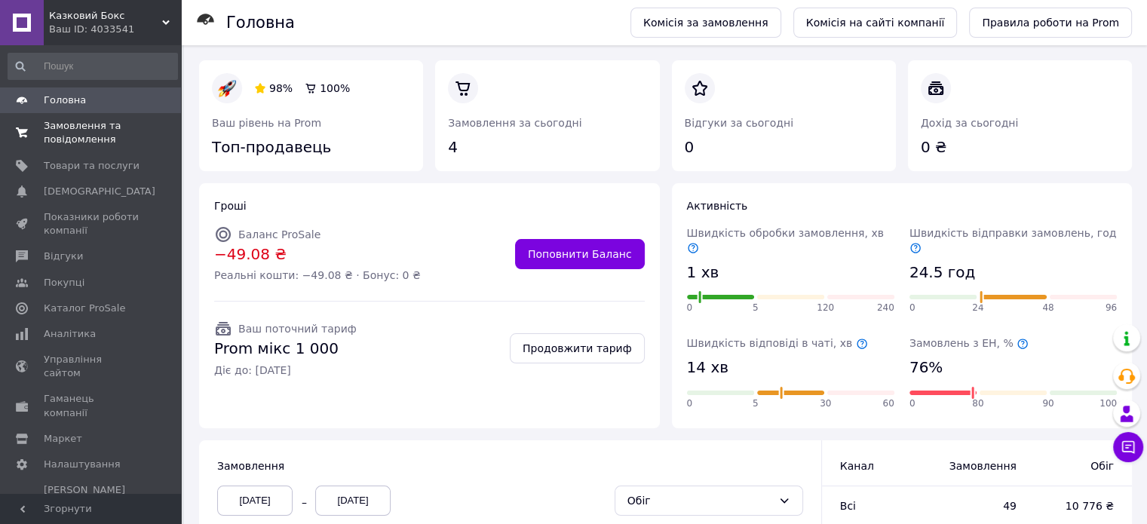
click at [120, 130] on span "Замовлення та повідомлення" at bounding box center [92, 132] width 96 height 27
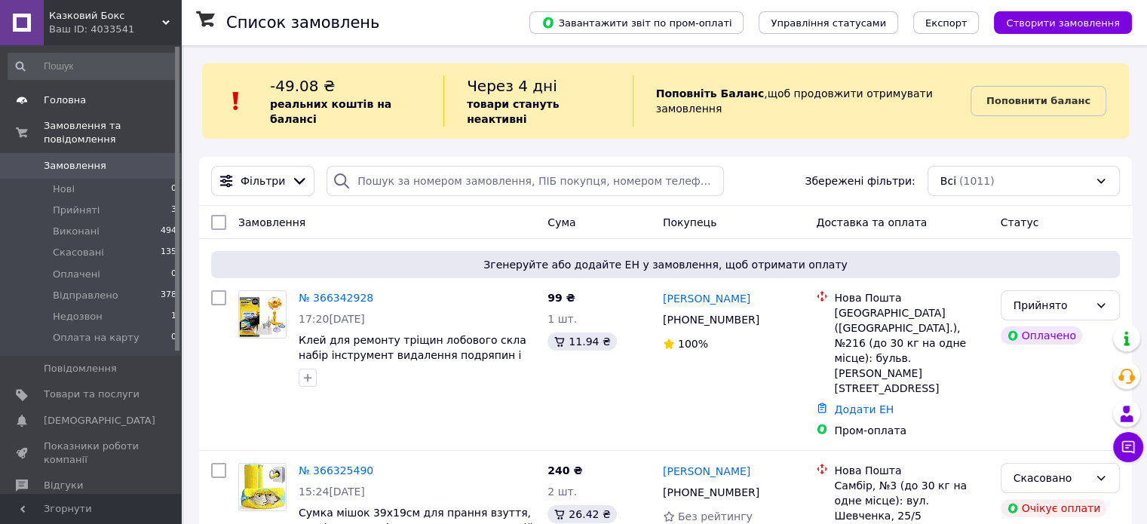
click at [69, 105] on span "Головна" at bounding box center [65, 100] width 42 height 14
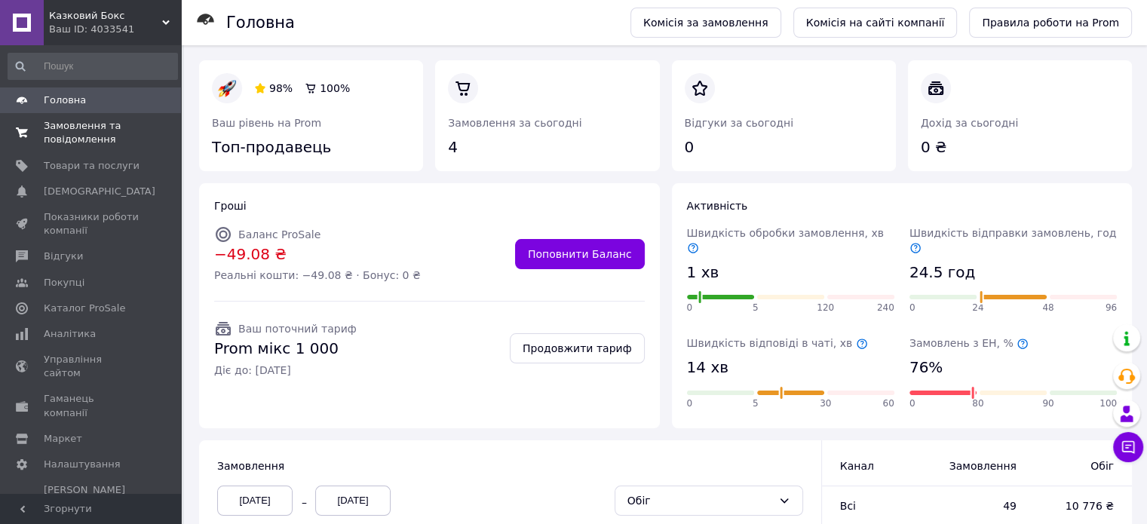
click at [81, 130] on span "Замовлення та повідомлення" at bounding box center [92, 132] width 96 height 27
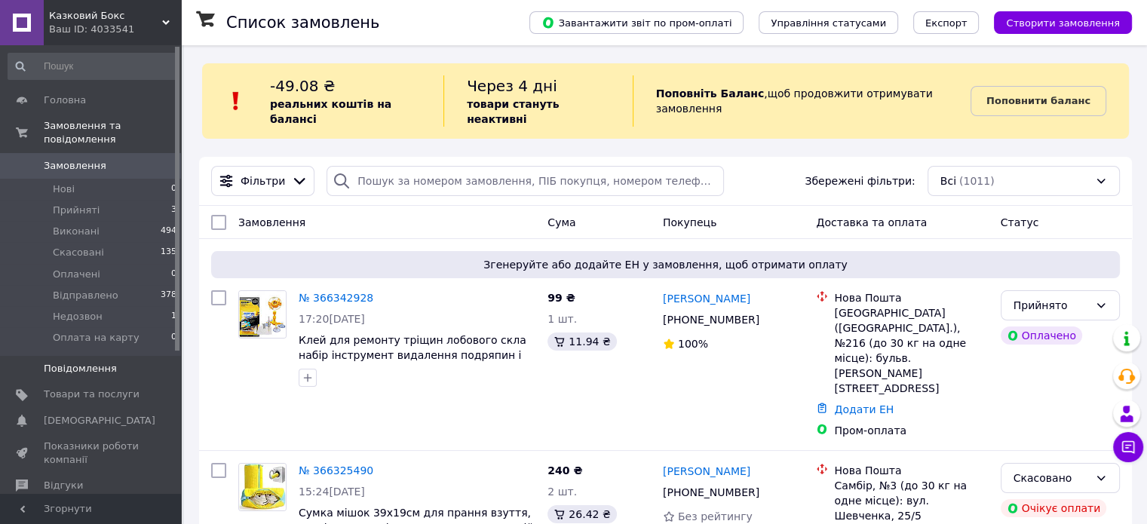
click at [72, 356] on link "Повідомлення 0" at bounding box center [92, 369] width 185 height 26
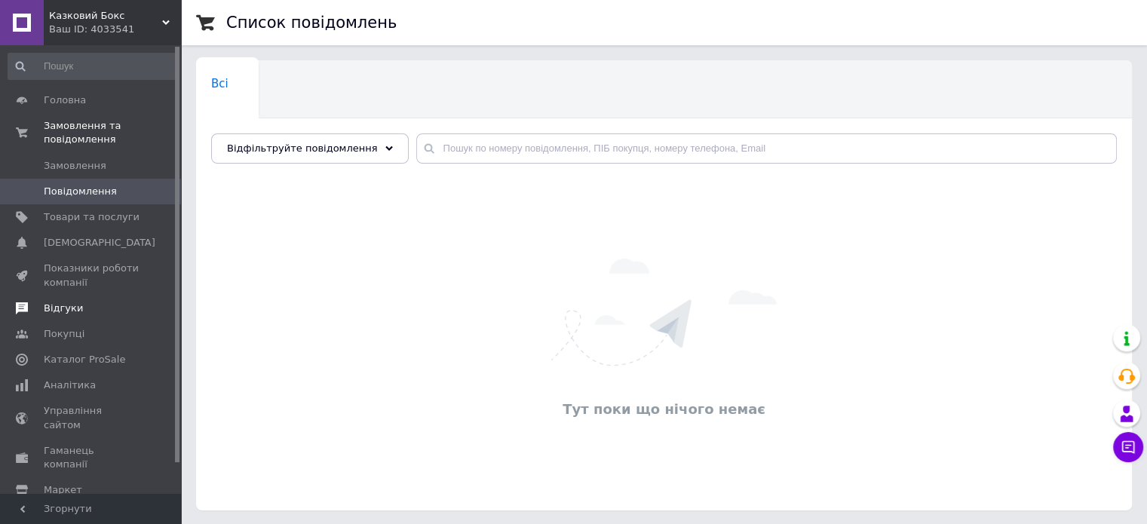
click at [75, 302] on span "Відгуки" at bounding box center [63, 309] width 39 height 14
